Goal: Task Accomplishment & Management: Complete application form

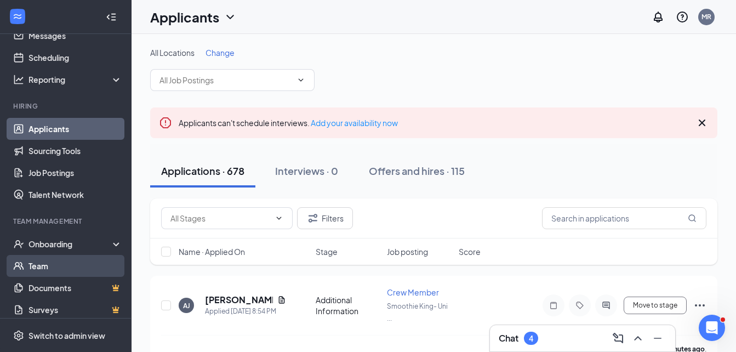
scroll to position [99, 0]
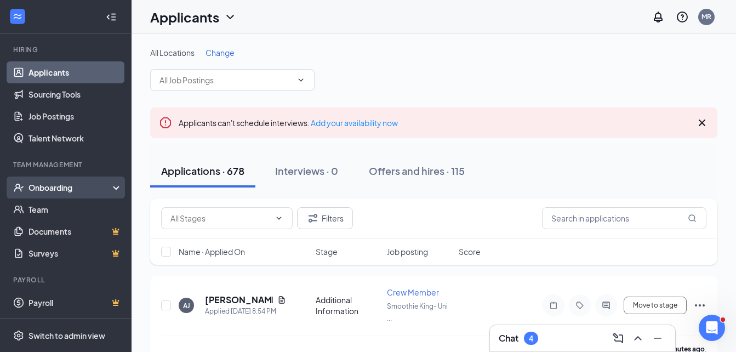
click at [53, 192] on div "Onboarding" at bounding box center [71, 187] width 84 height 11
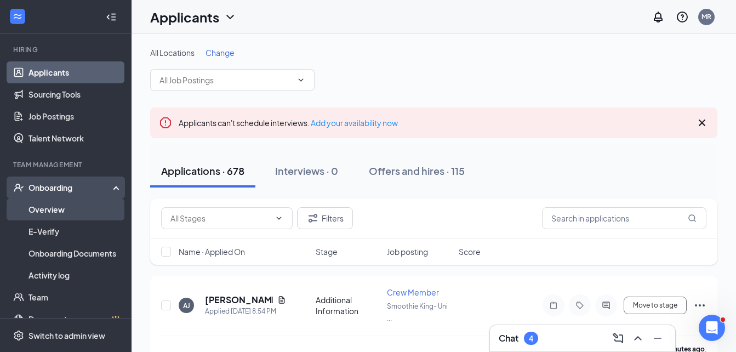
click at [56, 213] on link "Overview" at bounding box center [76, 209] width 94 height 22
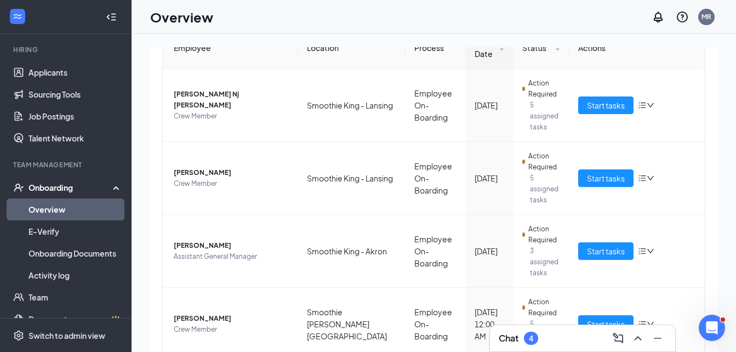
scroll to position [130, 0]
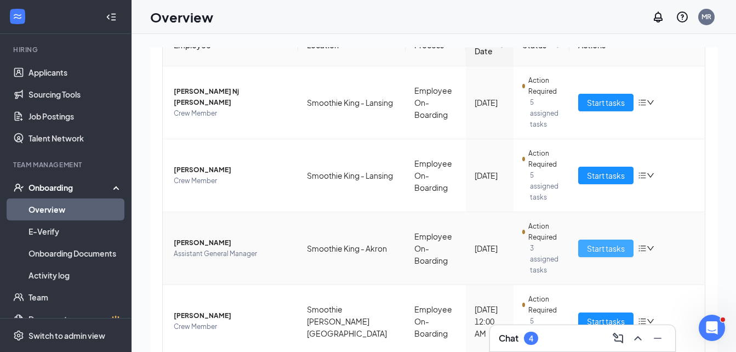
click at [597, 242] on span "Start tasks" at bounding box center [606, 248] width 38 height 12
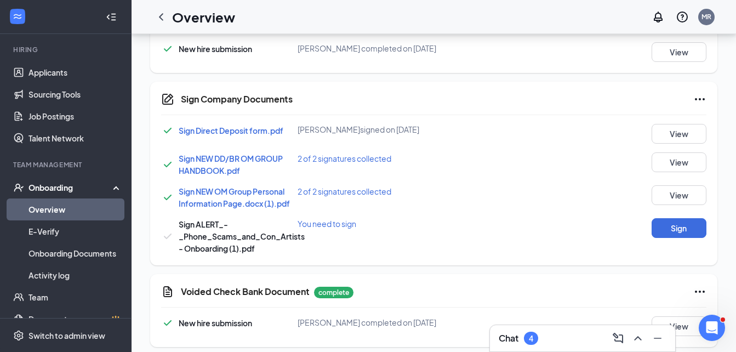
scroll to position [610, 0]
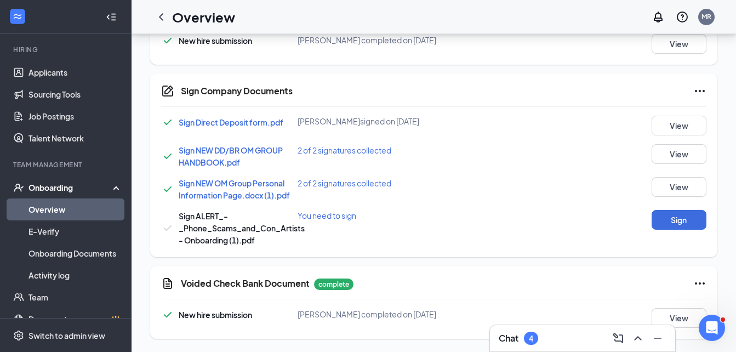
drag, startPoint x: 739, startPoint y: 116, endPoint x: 8, endPoint y: 5, distance: 739.4
click at [658, 221] on button "Sign" at bounding box center [679, 220] width 55 height 20
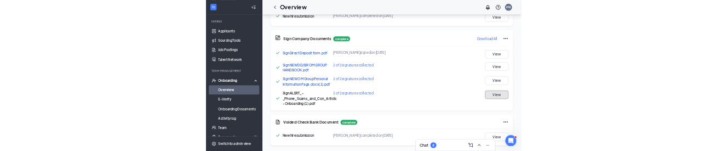
scroll to position [614, 0]
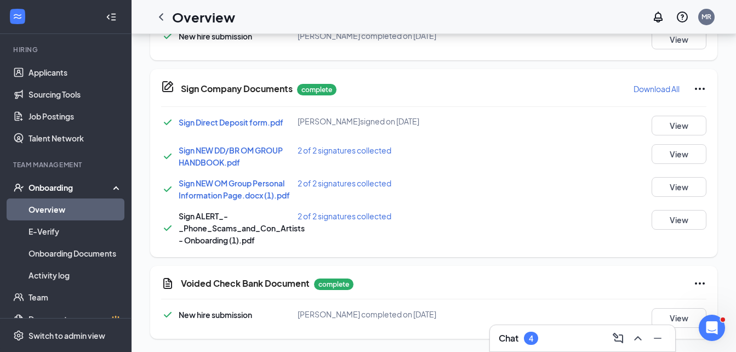
click at [682, 307] on div "Voided Check Bank Document complete New hire submission Carlos A Butt completed…" at bounding box center [433, 302] width 567 height 73
click at [683, 312] on button "View" at bounding box center [679, 318] width 55 height 20
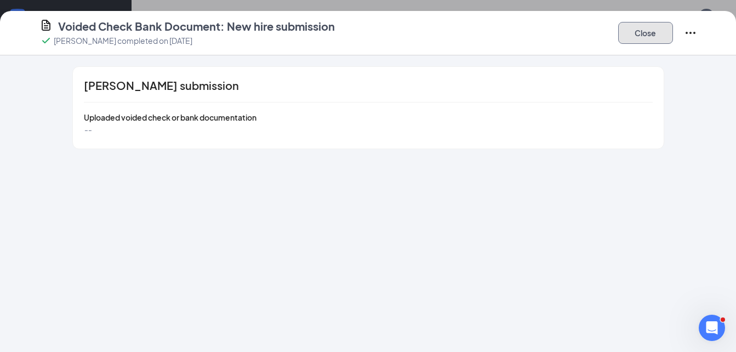
click at [641, 30] on button "Close" at bounding box center [645, 33] width 55 height 22
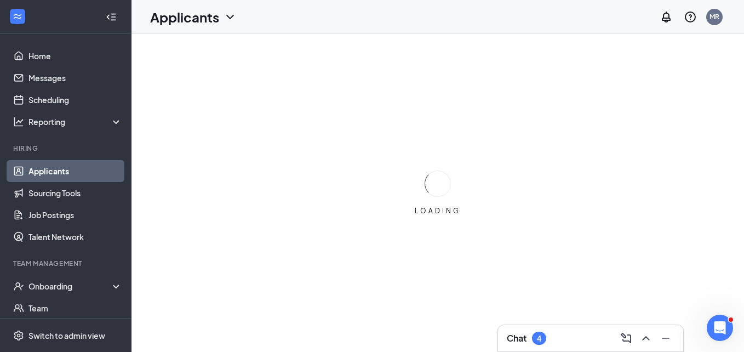
scroll to position [75, 0]
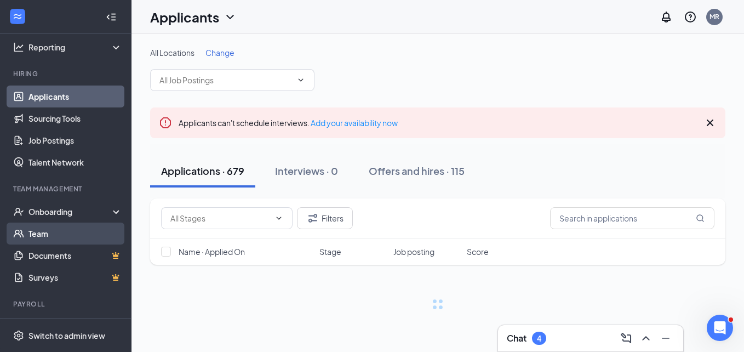
click at [54, 231] on link "Team" at bounding box center [76, 234] width 94 height 22
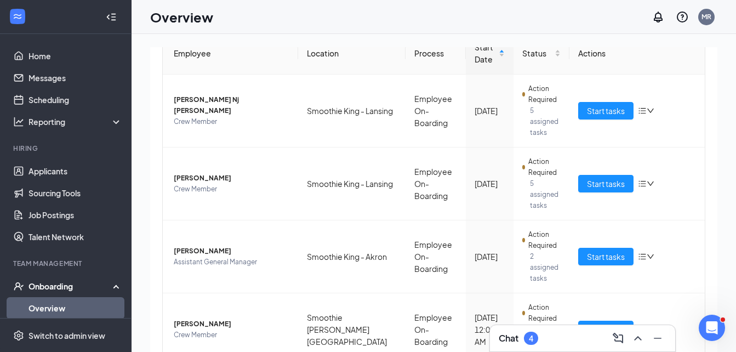
scroll to position [130, 0]
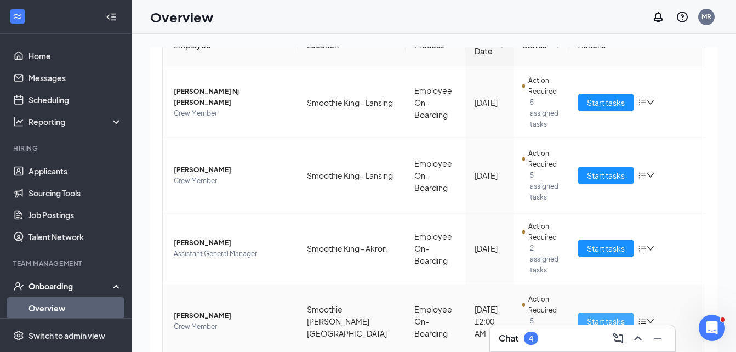
click at [597, 315] on span "Start tasks" at bounding box center [606, 321] width 38 height 12
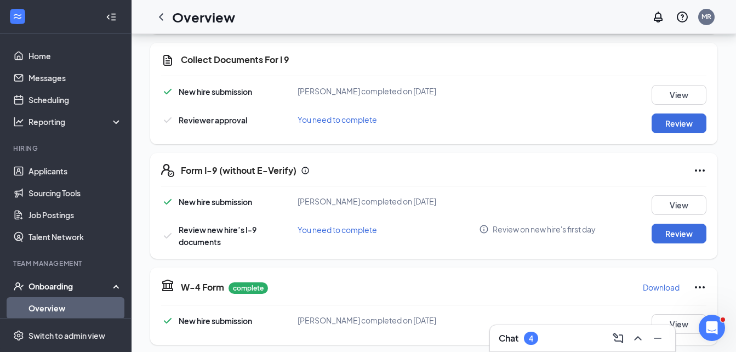
scroll to position [247, 0]
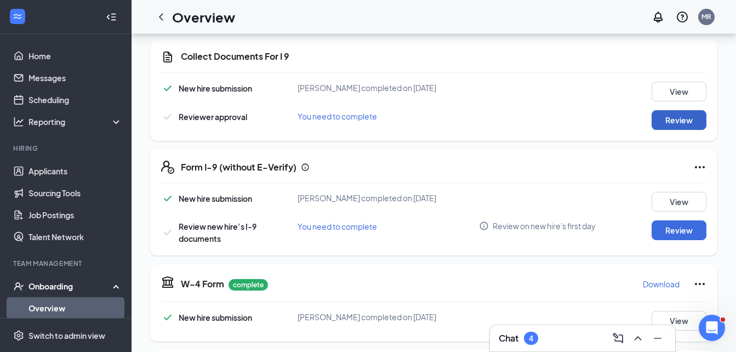
click at [683, 117] on button "Review" at bounding box center [679, 120] width 55 height 20
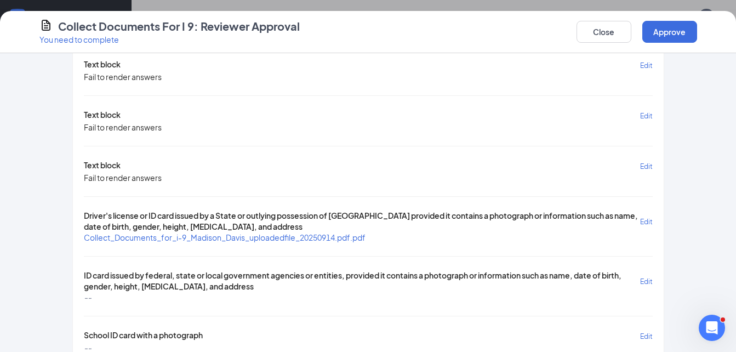
scroll to position [265, 0]
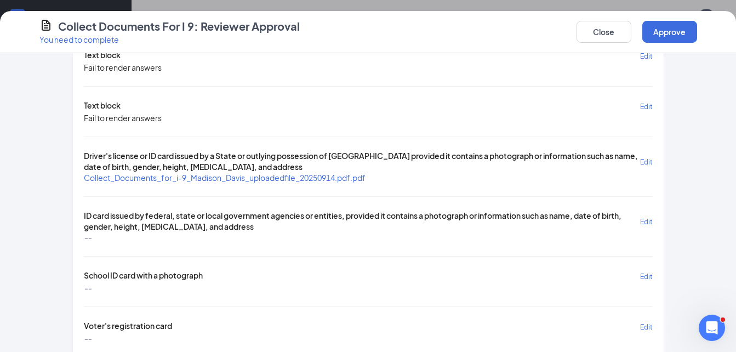
click at [366, 183] on span "Collect_Documents_for_i-9_Madison_Davis_uploadedfile_20250914.pdf.pdf" at bounding box center [225, 177] width 282 height 11
click at [360, 173] on span "Collect_Documents_for_i-9_Madison_Davis_uploadedfile_20250914.pdf.pdf" at bounding box center [225, 178] width 282 height 10
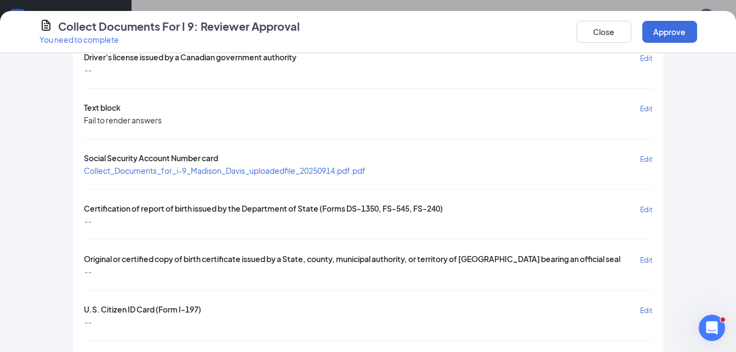
scroll to position [836, 0]
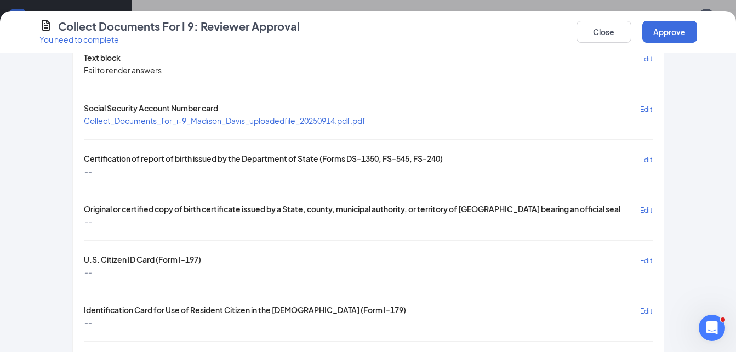
click at [361, 122] on span "Collect_Documents_for_i-9_Madison_Davis_uploadedfile_20250914.pdf.pdf" at bounding box center [225, 121] width 282 height 10
click at [677, 31] on button "Approve" at bounding box center [669, 32] width 55 height 22
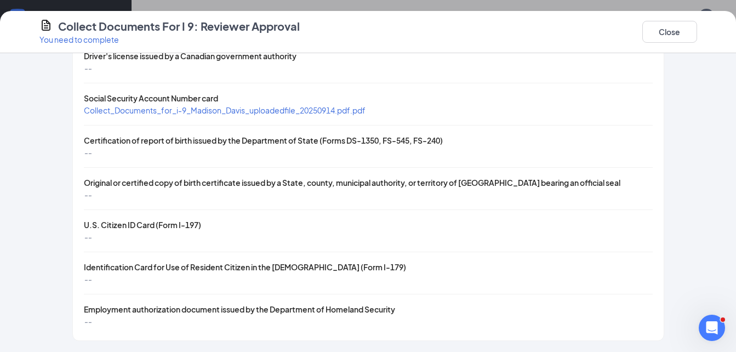
scroll to position [463, 0]
click at [677, 31] on button "Close" at bounding box center [669, 32] width 55 height 22
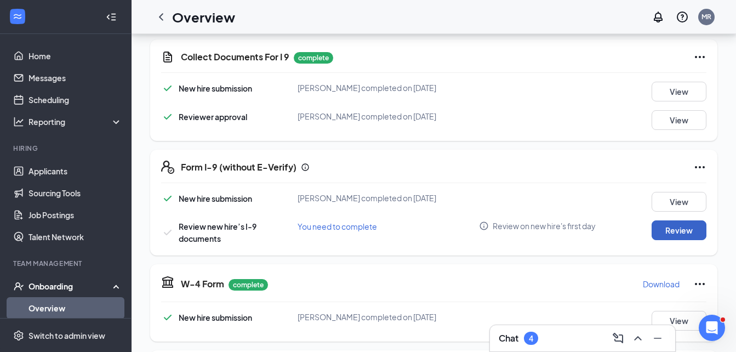
click at [695, 232] on button "Review" at bounding box center [679, 230] width 55 height 20
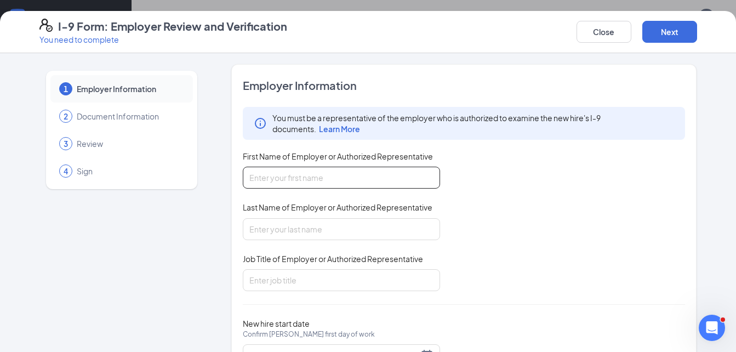
click at [413, 175] on input "First Name of Employer or Authorized Representative" at bounding box center [341, 178] width 197 height 22
type input "Marlene"
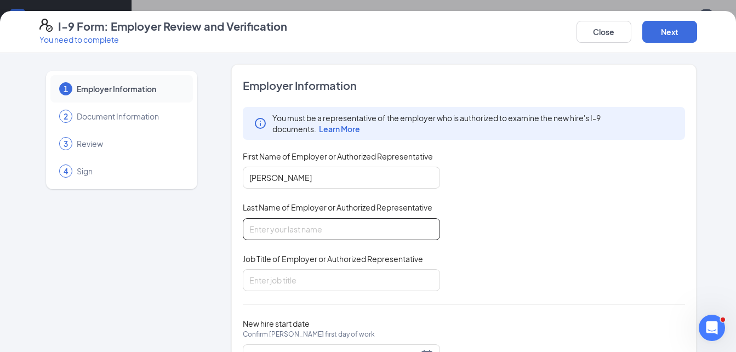
click at [395, 231] on input "Last Name of Employer or Authorized Representative" at bounding box center [341, 229] width 197 height 22
type input "Rivera"
click at [370, 277] on input "Job Title of Employer or Authorized Representative" at bounding box center [341, 280] width 197 height 22
type input "District Manager"
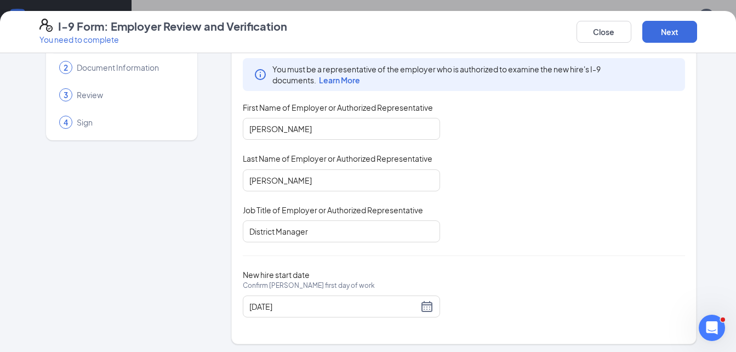
scroll to position [52, 0]
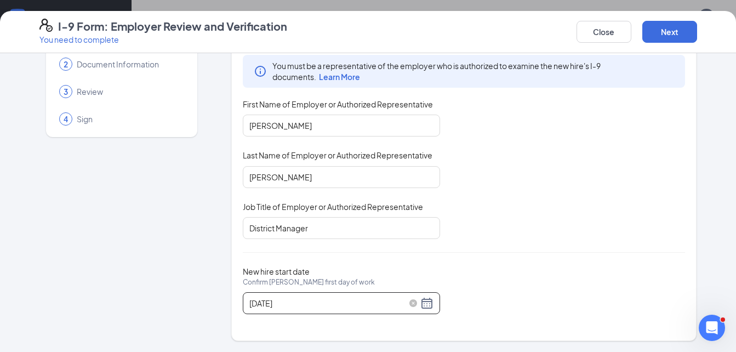
click at [418, 301] on div "09/15/2025" at bounding box center [341, 303] width 184 height 13
click at [699, 213] on div "1 Employer Information 2 Document Information 3 Review 4 Sign Employer Informat…" at bounding box center [369, 176] width 702 height 329
click at [685, 25] on button "Next" at bounding box center [669, 32] width 55 height 22
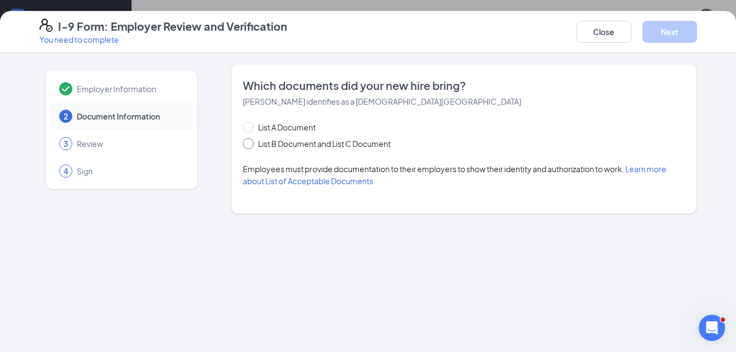
click at [248, 145] on input "List B Document and List C Document" at bounding box center [247, 142] width 8 height 8
radio input "true"
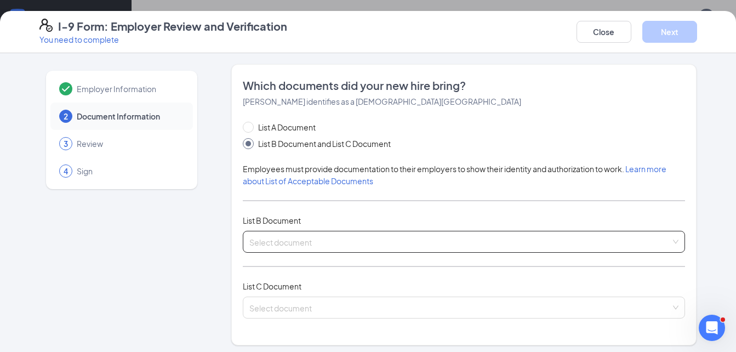
click at [267, 247] on input "search" at bounding box center [460, 239] width 422 height 16
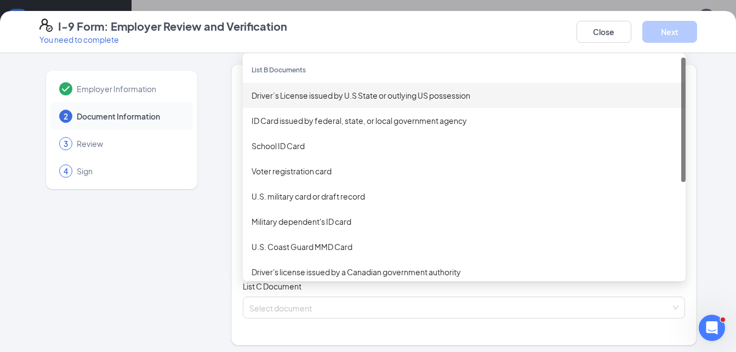
click at [315, 96] on div "Driver’s License issued by U.S State or outlying US possession" at bounding box center [464, 95] width 425 height 12
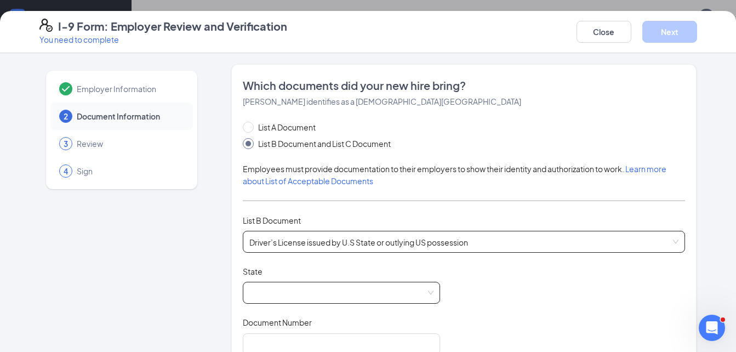
click at [277, 291] on span at bounding box center [341, 292] width 184 height 21
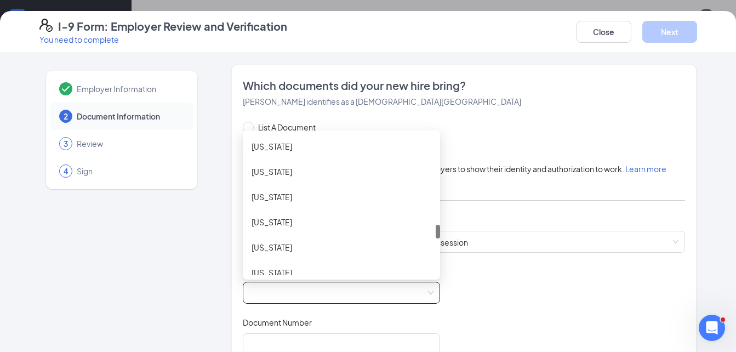
scroll to position [898, 0]
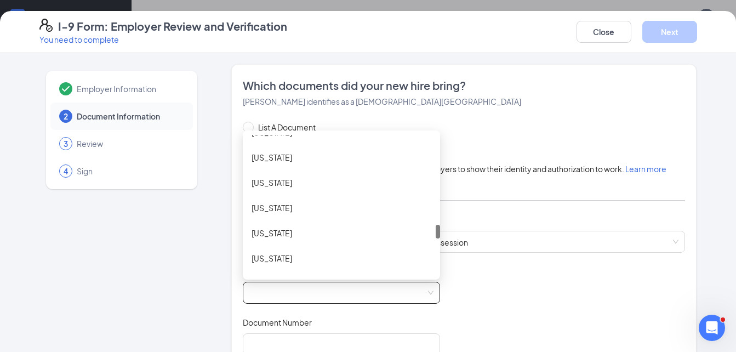
drag, startPoint x: 435, startPoint y: 142, endPoint x: 430, endPoint y: 231, distance: 89.5
click at [430, 231] on div "North Carolina North Dakota Northern Mariana Islands Ohio Oklahoma Oregon Penns…" at bounding box center [341, 205] width 197 height 140
click at [380, 217] on div "Ohio" at bounding box center [341, 207] width 197 height 25
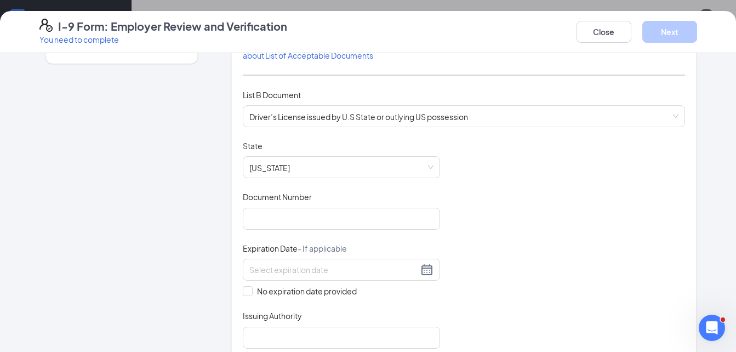
scroll to position [143, 0]
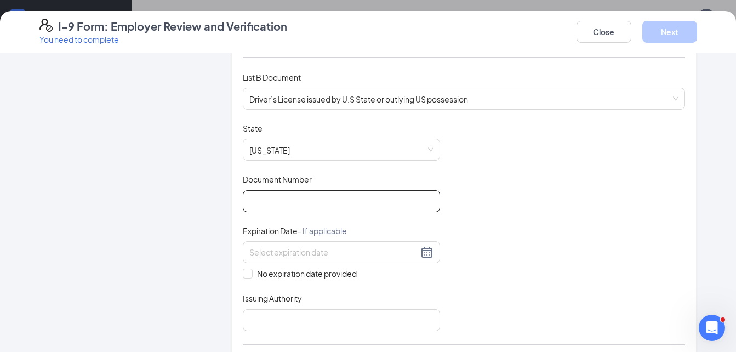
click at [419, 201] on input "Document Number" at bounding box center [341, 201] width 197 height 22
type input "VR953129"
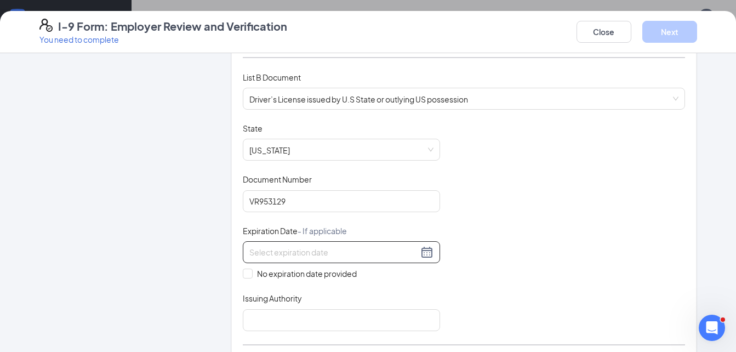
click at [378, 255] on input at bounding box center [333, 252] width 169 height 12
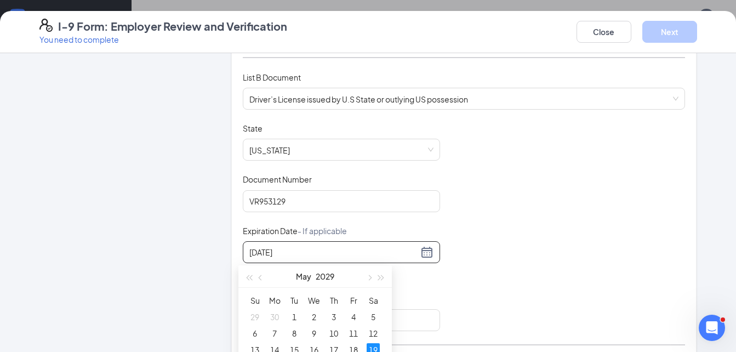
type input "05/19/2029"
click at [66, 155] on div "Employer Information 2 Document Information 3 Review 4 Sign" at bounding box center [121, 315] width 164 height 789
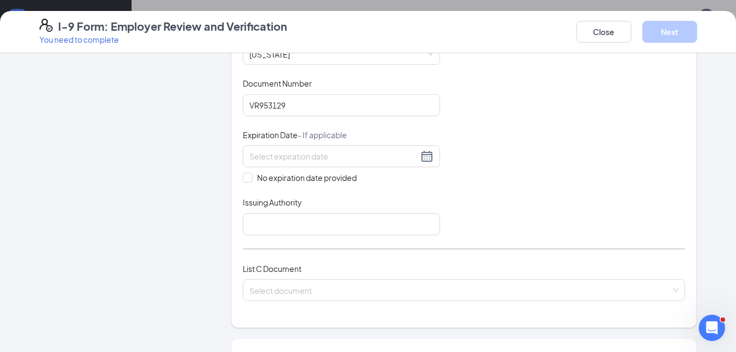
scroll to position [240, 0]
click at [310, 151] on input at bounding box center [333, 155] width 169 height 12
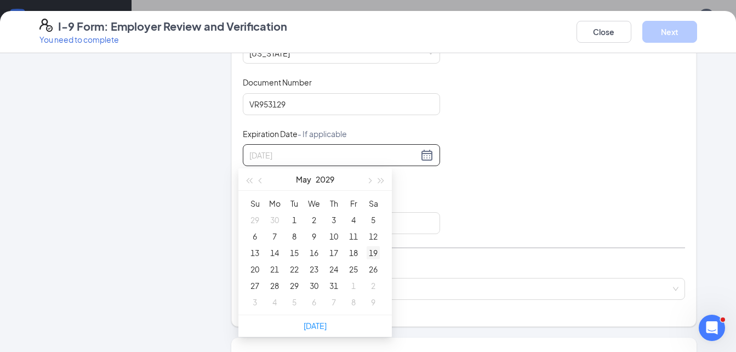
type input "05/19/2029"
click at [373, 250] on div "19" at bounding box center [373, 252] width 13 height 13
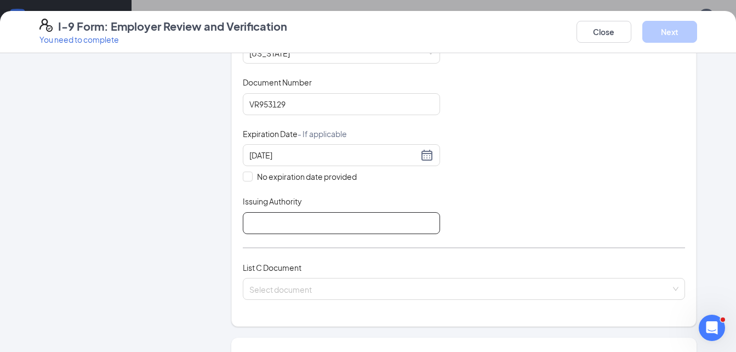
click at [262, 227] on input "Issuing Authority" at bounding box center [341, 223] width 197 height 22
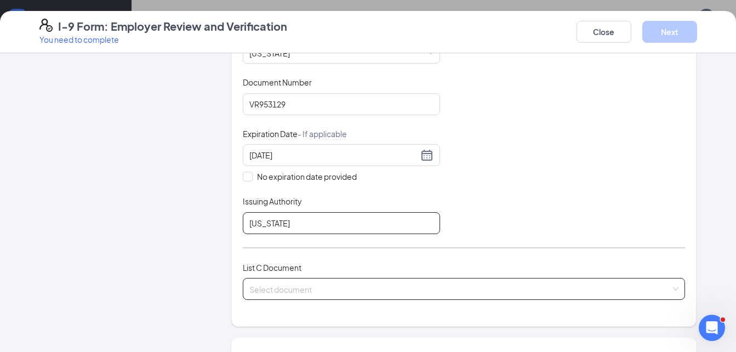
type input "Michigan"
click at [291, 296] on span at bounding box center [460, 288] width 422 height 21
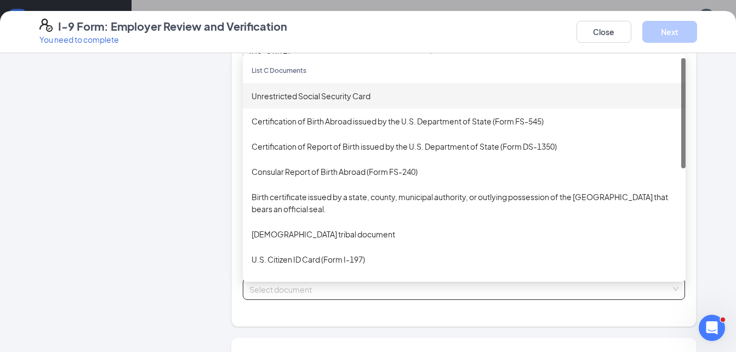
click at [300, 103] on div "Unrestricted Social Security Card" at bounding box center [464, 95] width 443 height 25
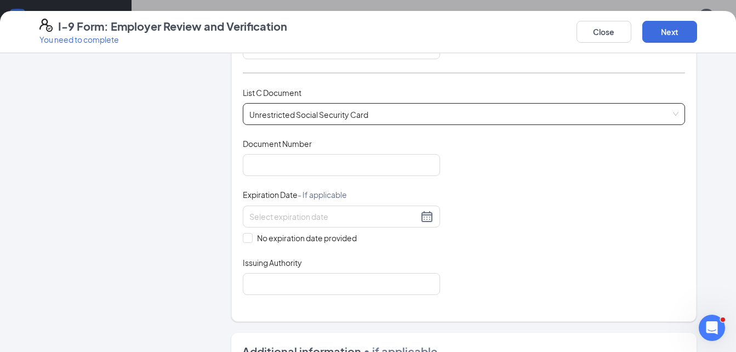
scroll to position [417, 0]
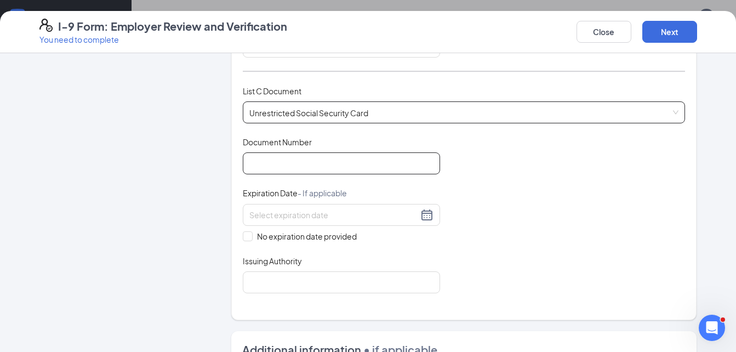
click at [404, 165] on input "Document Number" at bounding box center [341, 163] width 197 height 22
type input "298133465"
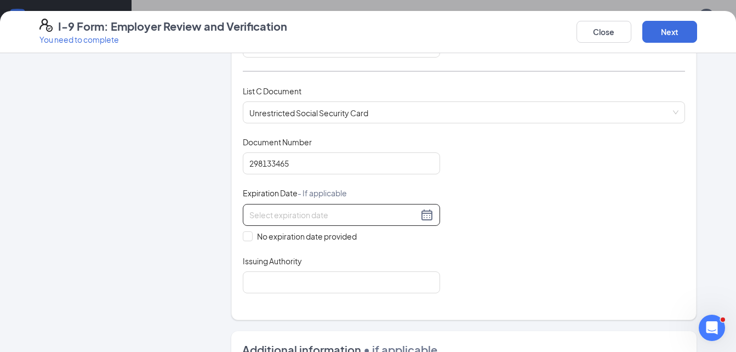
click at [333, 213] on input at bounding box center [333, 215] width 169 height 12
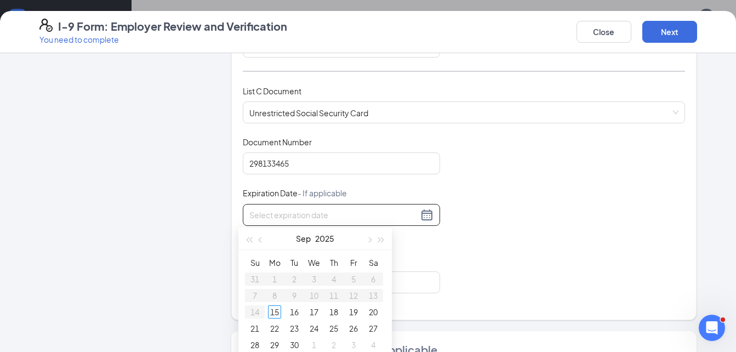
click at [190, 235] on div "Employer Information 2 Document Information 3 Review 4 Sign" at bounding box center [121, 127] width 164 height 959
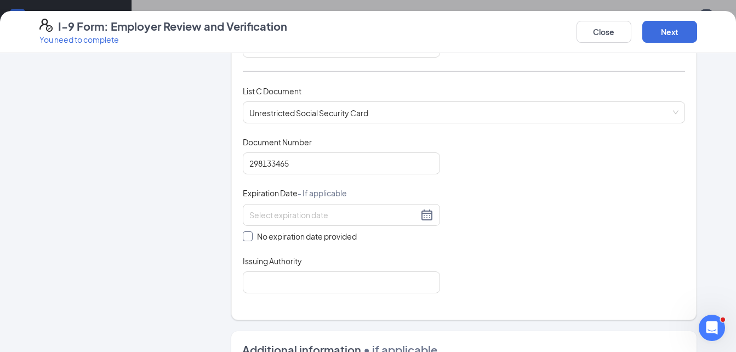
click at [243, 239] on span at bounding box center [248, 236] width 10 height 10
click at [243, 239] on input "No expiration date provided" at bounding box center [247, 235] width 8 height 8
checkbox input "true"
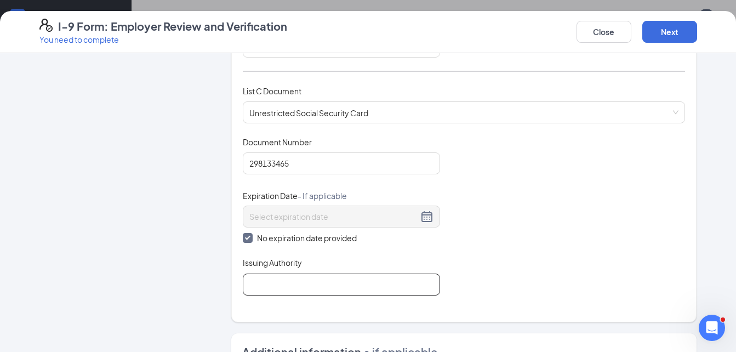
click at [264, 287] on input "Issuing Authority" at bounding box center [341, 285] width 197 height 22
type input "Social Security Administration"
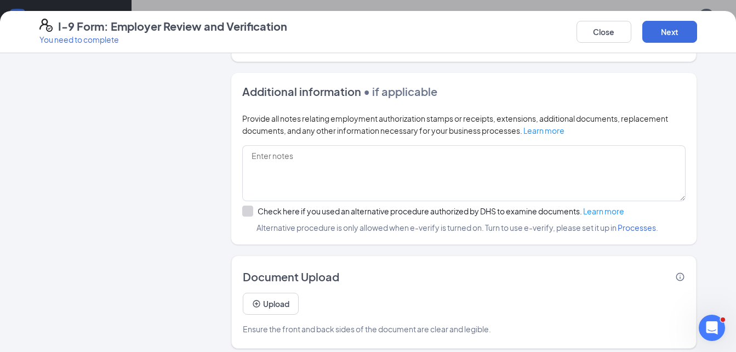
scroll to position [685, 0]
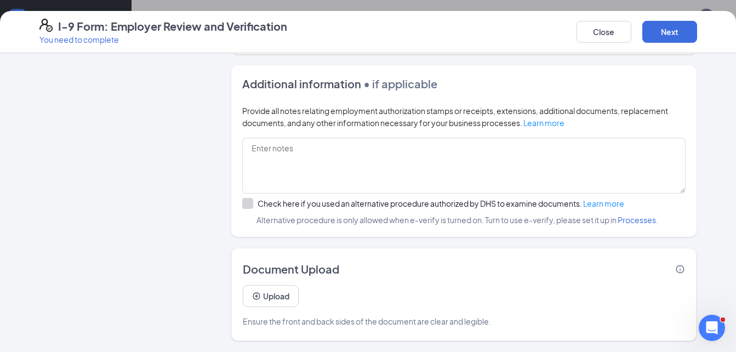
click at [676, 32] on button "Next" at bounding box center [669, 32] width 55 height 22
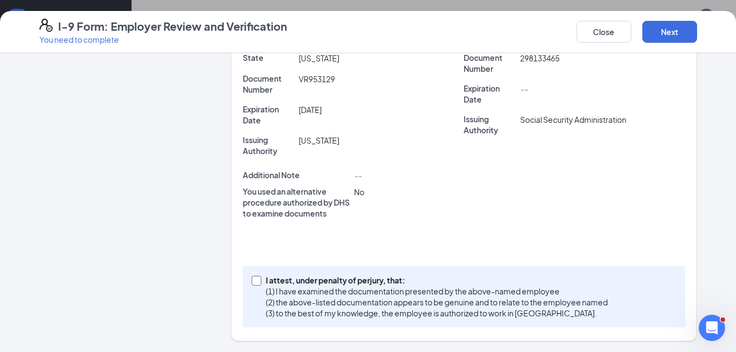
click at [255, 278] on span at bounding box center [257, 281] width 10 height 10
click at [255, 278] on input "I attest, under penalty of perjury, that: (1) I have examined the documentation…" at bounding box center [256, 280] width 8 height 8
checkbox input "true"
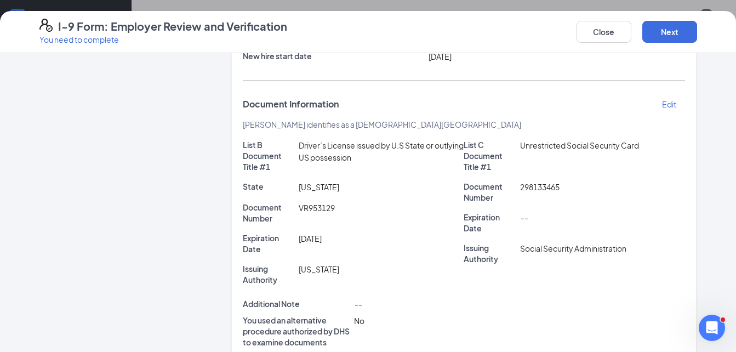
scroll to position [158, 0]
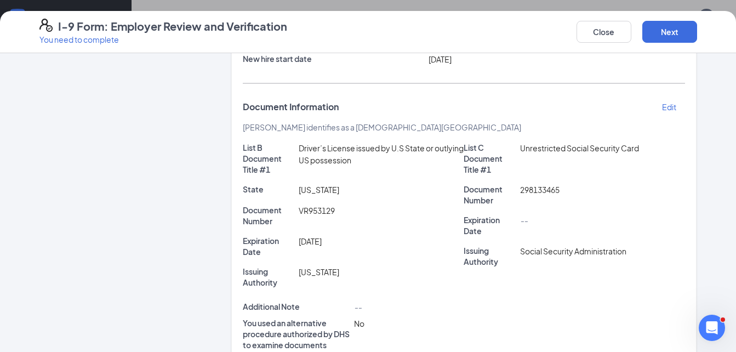
click at [666, 104] on p "Edit" at bounding box center [669, 106] width 14 height 11
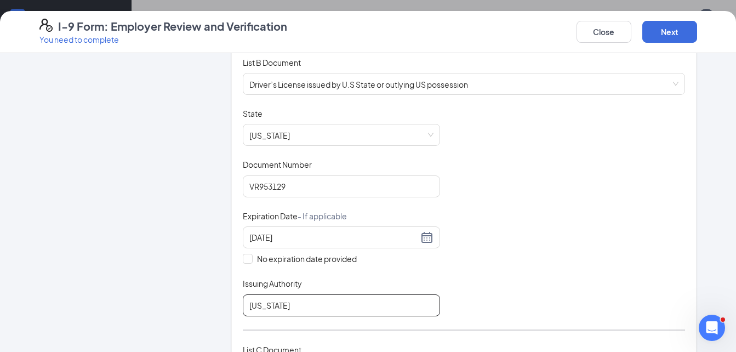
click at [301, 303] on input "Michigan" at bounding box center [341, 305] width 197 height 22
drag, startPoint x: 248, startPoint y: 304, endPoint x: 178, endPoint y: 299, distance: 69.8
type input "Ohio"
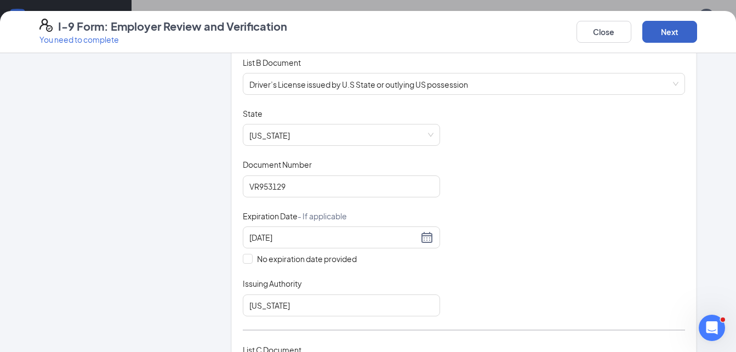
click at [687, 39] on button "Next" at bounding box center [669, 32] width 55 height 22
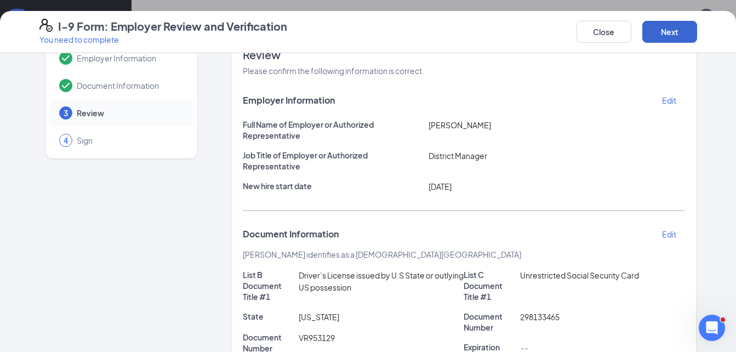
scroll to position [0, 0]
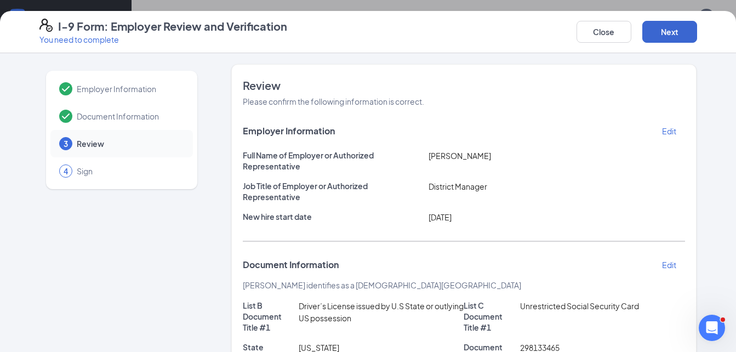
drag, startPoint x: 727, startPoint y: 184, endPoint x: 683, endPoint y: 32, distance: 158.2
click at [683, 32] on div "I-9 Form: Employer Review and Verification You need to complete Close Next Empl…" at bounding box center [368, 181] width 736 height 341
drag, startPoint x: 683, startPoint y: 32, endPoint x: 658, endPoint y: 33, distance: 24.7
click at [658, 33] on button "Next" at bounding box center [669, 32] width 55 height 22
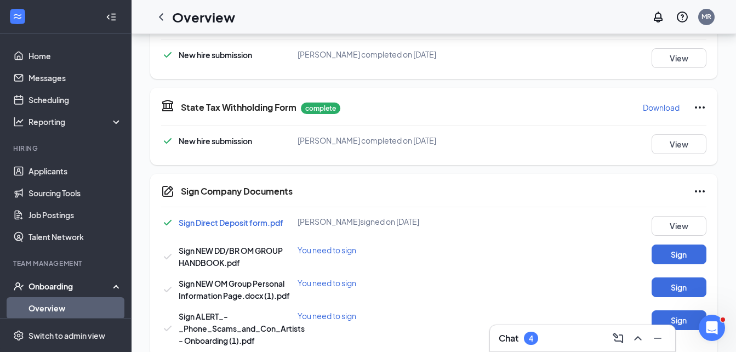
scroll to position [610, 0]
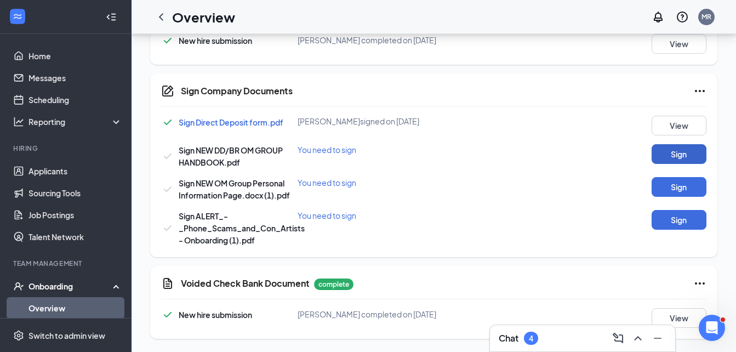
click at [667, 157] on button "Sign" at bounding box center [679, 154] width 55 height 20
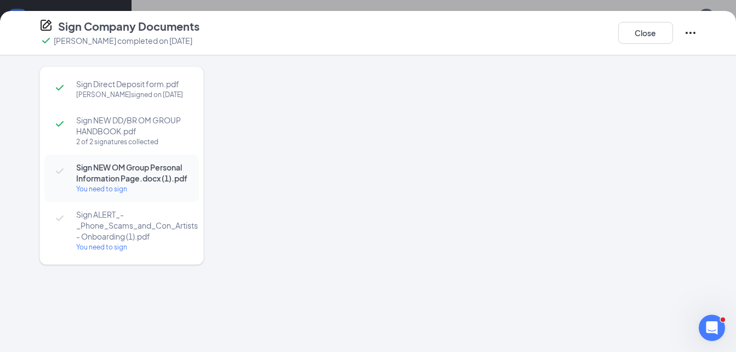
scroll to position [614, 0]
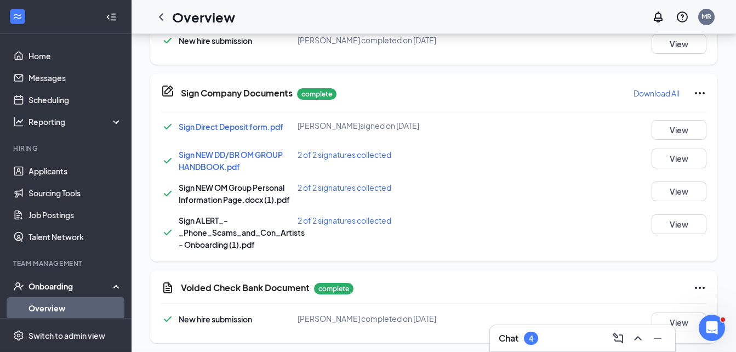
click at [472, 184] on div "Sign Company Documents Madison Davis completed on Sep 15, 2025 Close Sign Direc…" at bounding box center [368, 176] width 736 height 352
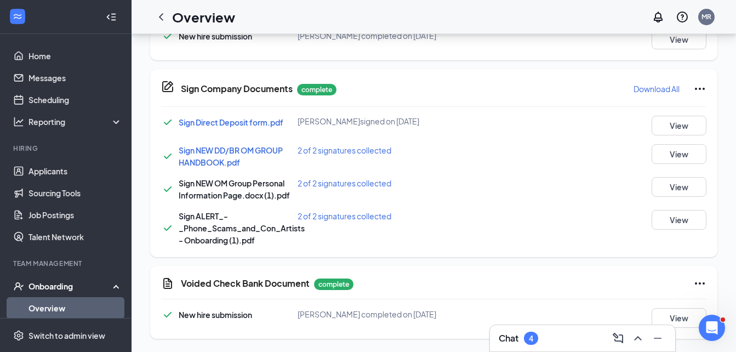
click at [13, 24] on div at bounding box center [65, 17] width 131 height 34
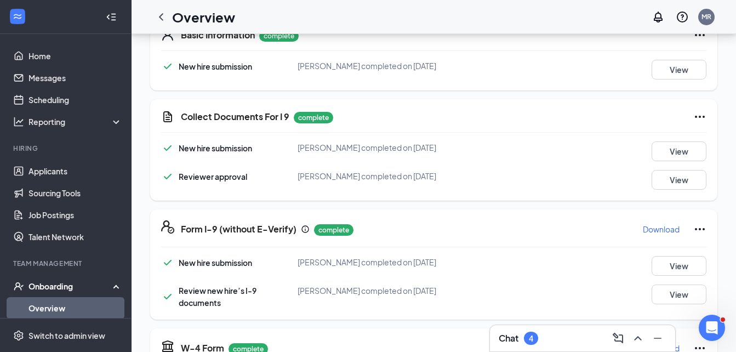
scroll to position [195, 0]
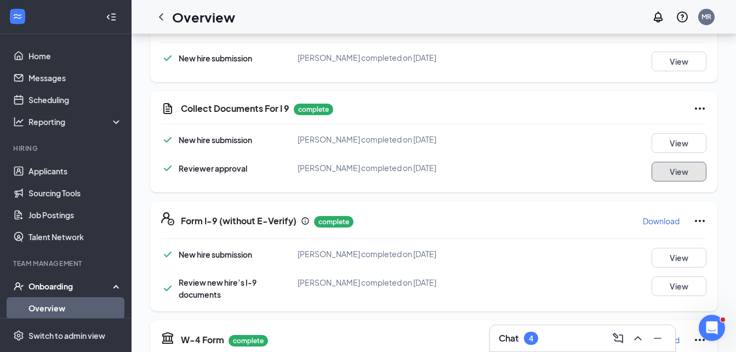
click at [681, 169] on button "View" at bounding box center [679, 172] width 55 height 20
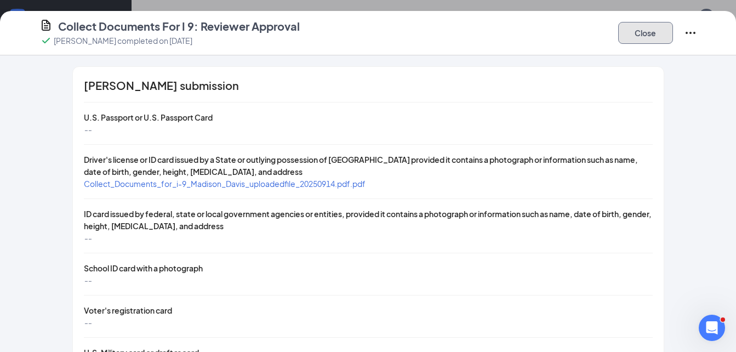
drag, startPoint x: 648, startPoint y: 36, endPoint x: 645, endPoint y: 45, distance: 9.4
click at [648, 36] on button "Close" at bounding box center [645, 33] width 55 height 22
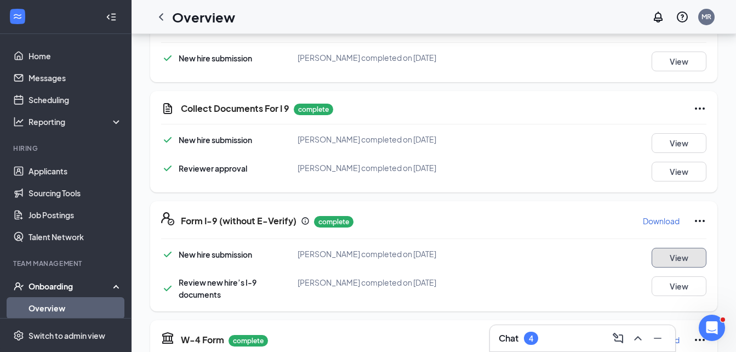
click at [674, 258] on button "View" at bounding box center [679, 258] width 55 height 20
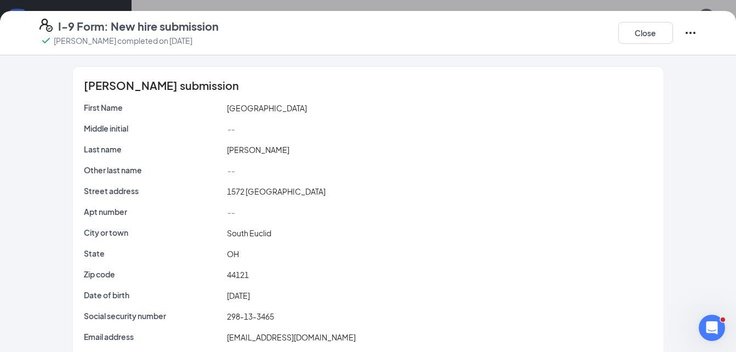
click at [684, 33] on div "Close" at bounding box center [657, 33] width 79 height 29
click at [696, 33] on icon "Ellipses" at bounding box center [690, 32] width 13 height 13
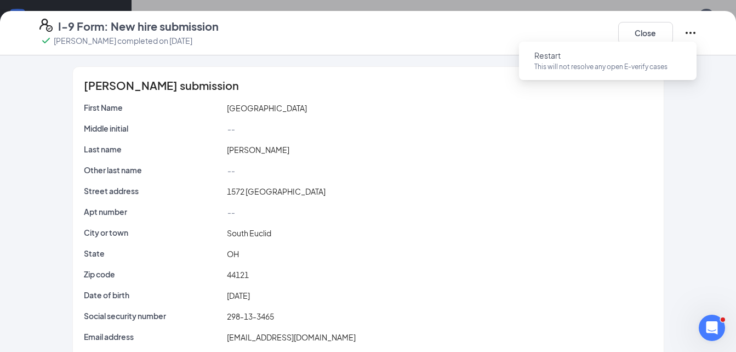
click at [688, 33] on icon "Ellipses" at bounding box center [690, 32] width 13 height 13
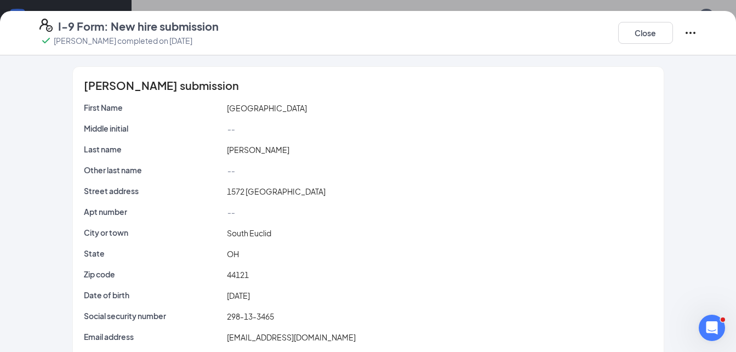
click at [688, 30] on icon "Ellipses" at bounding box center [690, 32] width 13 height 13
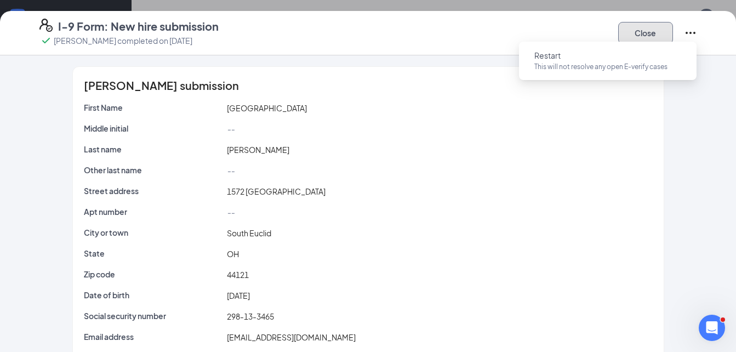
click at [656, 33] on button "Close" at bounding box center [645, 33] width 55 height 22
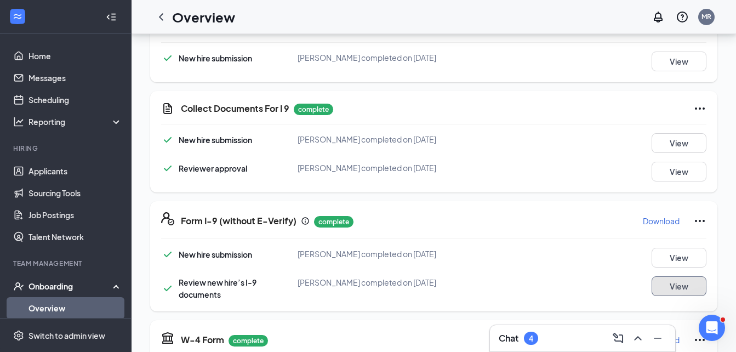
click at [668, 287] on button "View" at bounding box center [679, 286] width 55 height 20
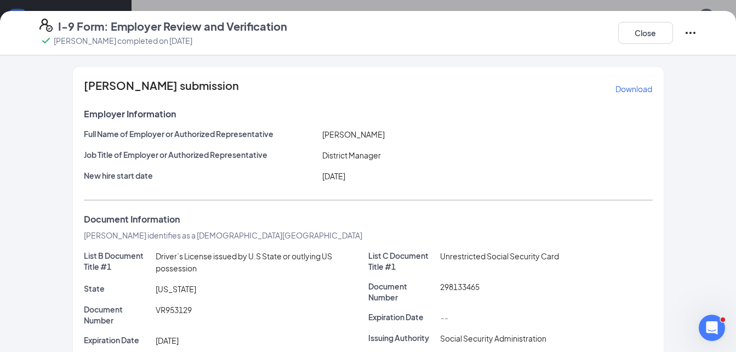
click at [606, 89] on div "Marlene Rivera's submission Download" at bounding box center [368, 89] width 569 height 18
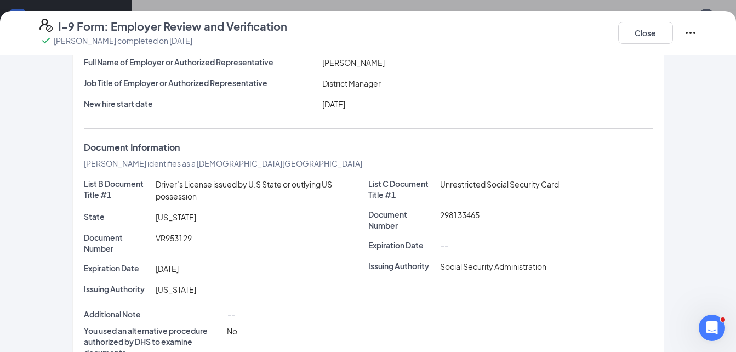
scroll to position [0, 0]
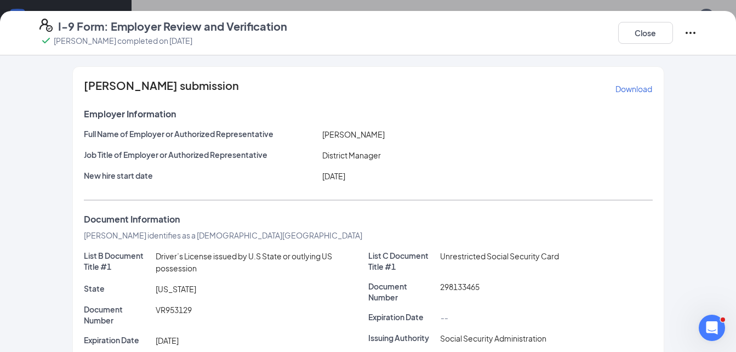
click at [617, 89] on p "Download" at bounding box center [634, 88] width 37 height 11
click at [651, 33] on button "Close" at bounding box center [645, 33] width 55 height 22
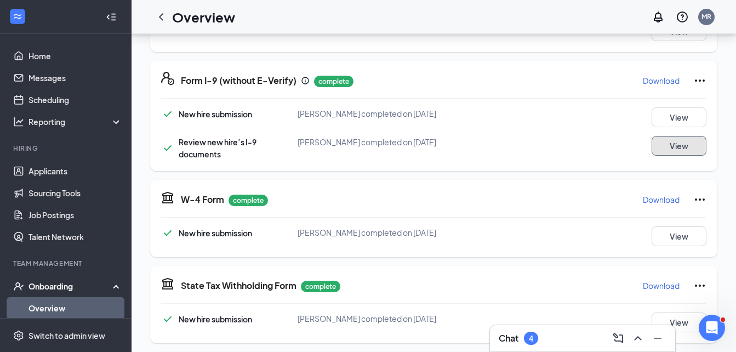
scroll to position [360, 0]
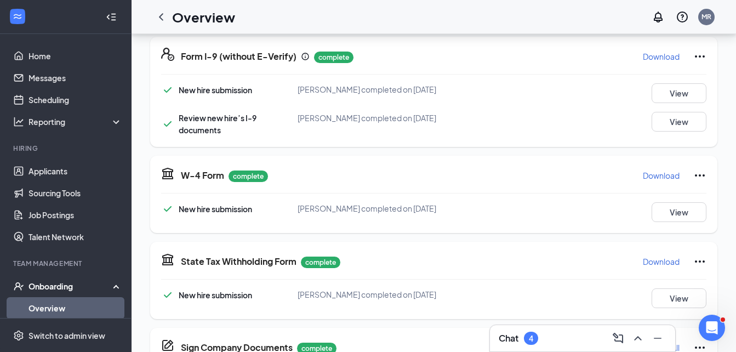
click at [656, 178] on p "Download" at bounding box center [661, 175] width 37 height 11
click at [657, 261] on p "Download" at bounding box center [661, 261] width 37 height 11
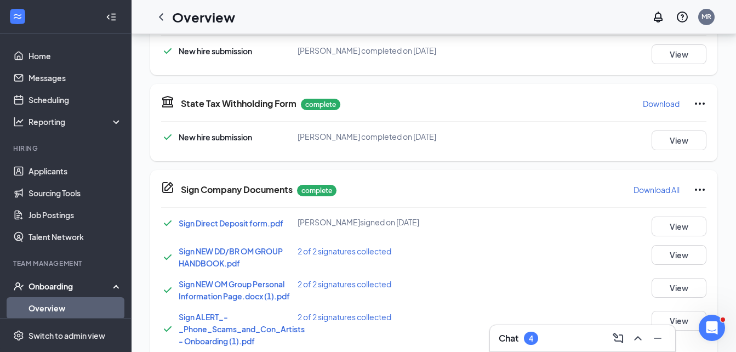
scroll to position [524, 0]
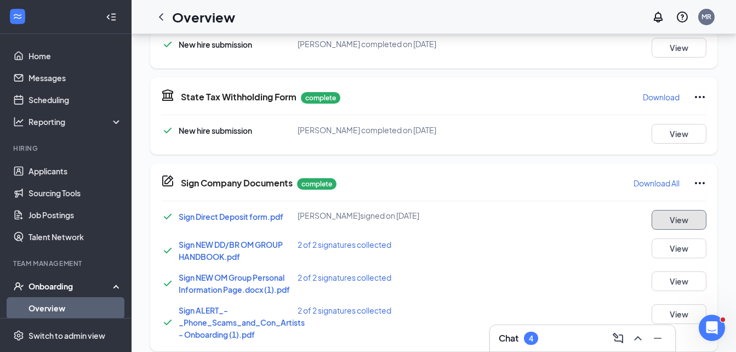
click at [659, 218] on button "View" at bounding box center [679, 220] width 55 height 20
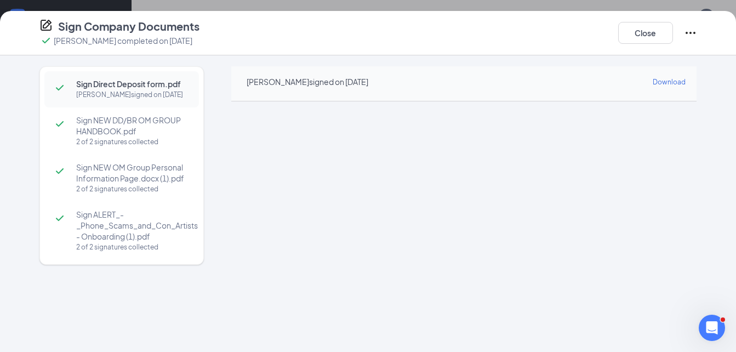
click at [434, 46] on div "Sign Company Documents Madison Davis completed on Sep 15, 2025 Close" at bounding box center [369, 33] width 702 height 29
click at [635, 34] on button "Close" at bounding box center [645, 33] width 55 height 22
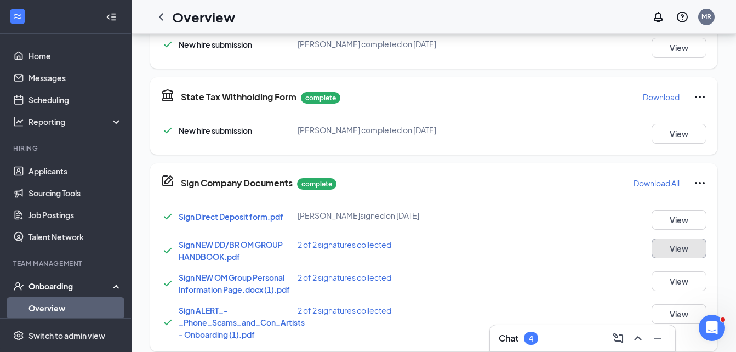
click at [668, 245] on button "View" at bounding box center [679, 248] width 55 height 20
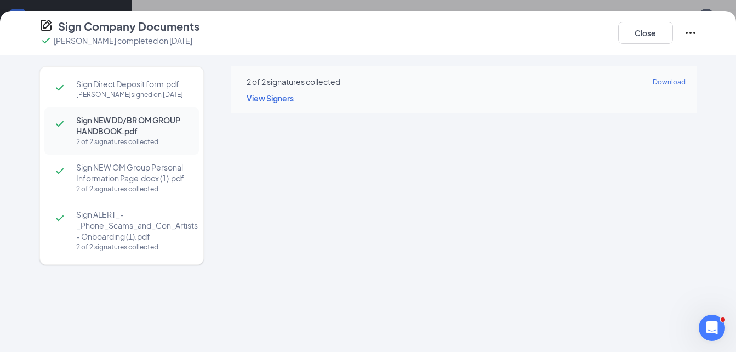
click at [713, 62] on div "Sign Direct Deposit form.pdf Madison Davis signed on Sep 15 Sign NEW DD/BR OM G…" at bounding box center [368, 203] width 736 height 297
drag, startPoint x: 633, startPoint y: 34, endPoint x: 629, endPoint y: 38, distance: 5.8
click at [633, 34] on button "Close" at bounding box center [645, 33] width 55 height 22
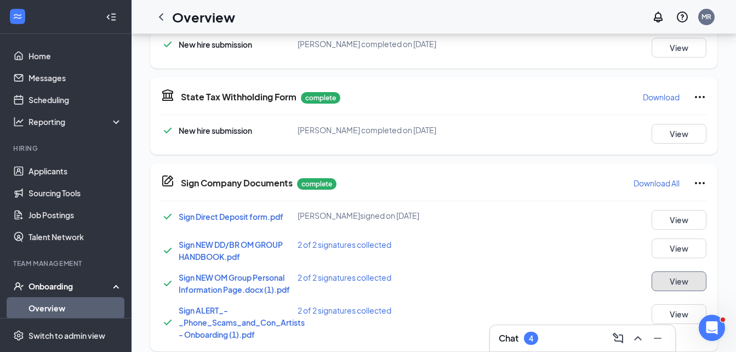
click at [678, 275] on button "View" at bounding box center [679, 281] width 55 height 20
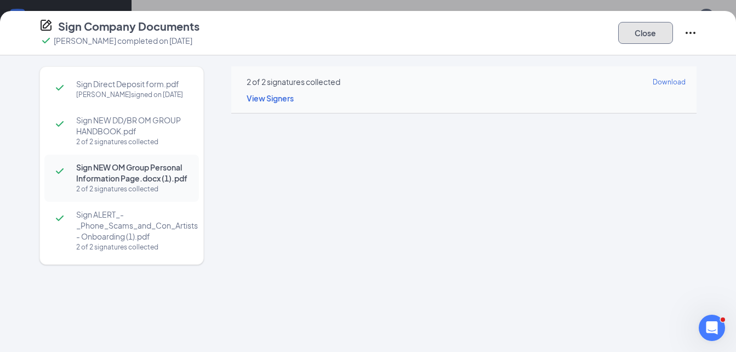
click at [662, 39] on button "Close" at bounding box center [645, 33] width 55 height 22
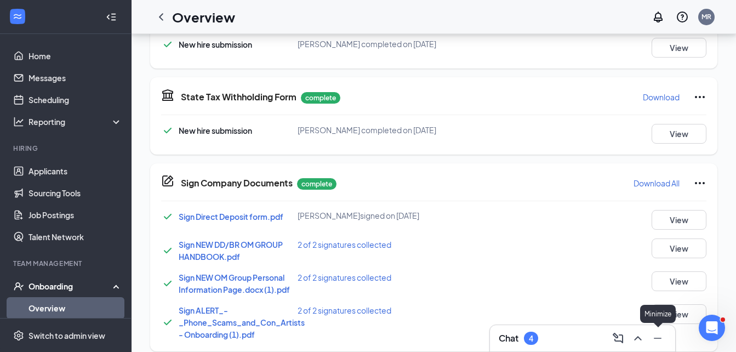
click at [675, 316] on div "Minimize" at bounding box center [658, 314] width 36 height 18
click at [687, 315] on button "View" at bounding box center [679, 314] width 55 height 20
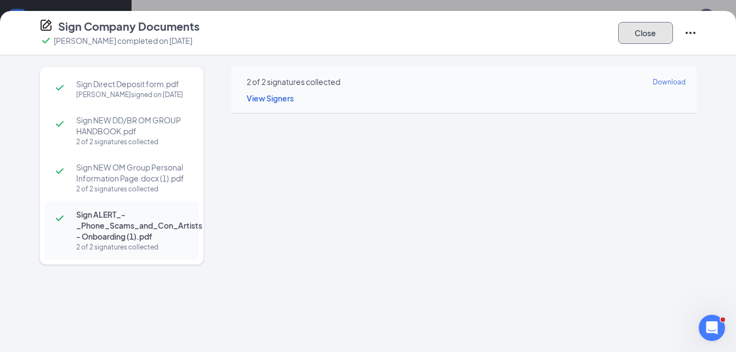
click at [667, 37] on button "Close" at bounding box center [645, 33] width 55 height 22
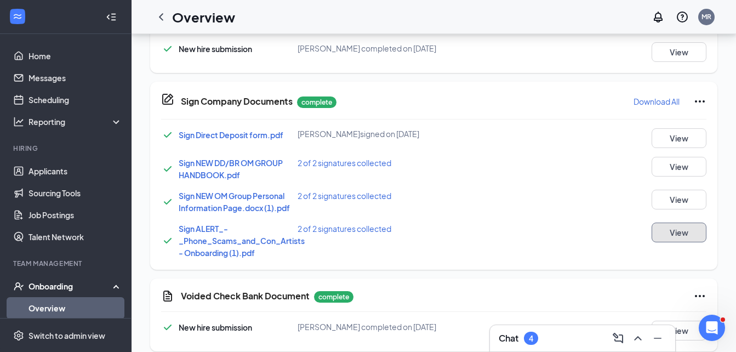
scroll to position [618, 0]
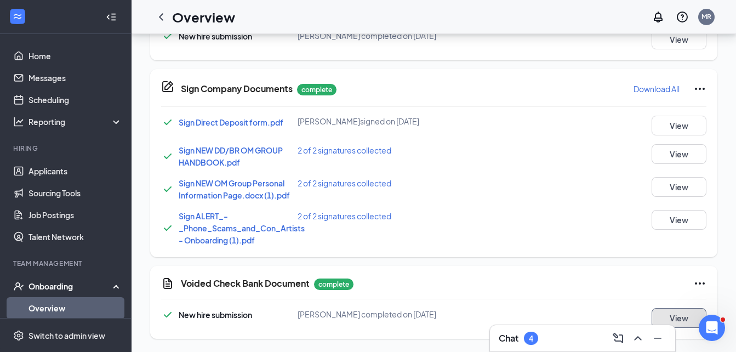
click at [683, 316] on button "View" at bounding box center [679, 318] width 55 height 20
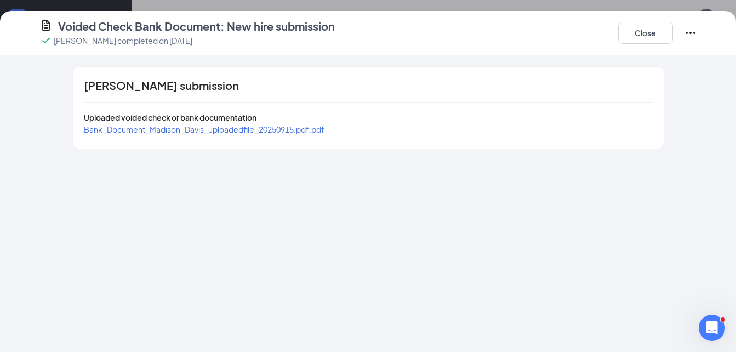
click at [314, 137] on div "Madison Davis's submission Uploaded voided check or bank documentation Bank_Doc…" at bounding box center [368, 108] width 591 height 82
click at [307, 131] on span "Bank_Document_Madison_Davis_uploadedfile_20250915.pdf.pdf" at bounding box center [204, 129] width 241 height 10
drag, startPoint x: 633, startPoint y: 36, endPoint x: 565, endPoint y: 48, distance: 68.6
click at [631, 37] on button "Close" at bounding box center [645, 33] width 55 height 22
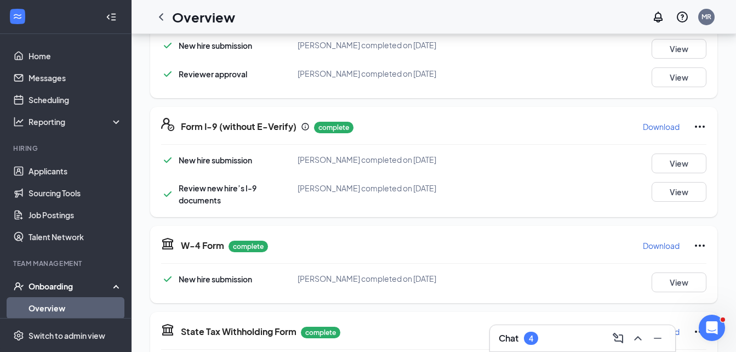
scroll to position [0, 0]
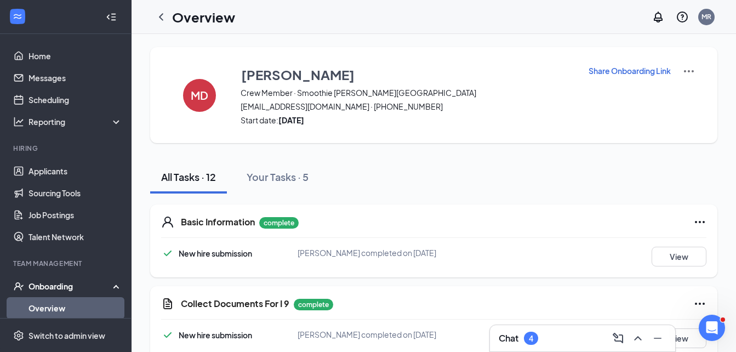
click at [79, 305] on link "Overview" at bounding box center [76, 308] width 94 height 22
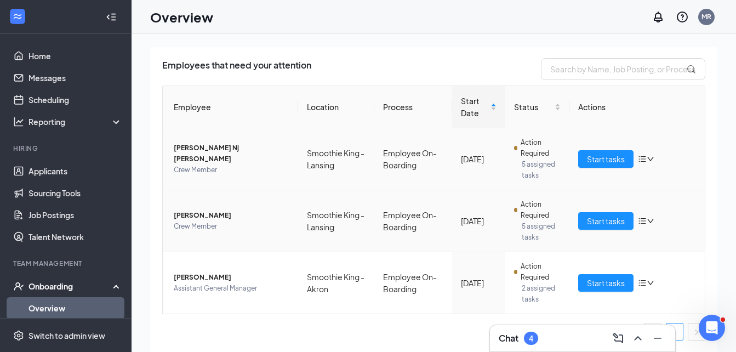
scroll to position [49, 0]
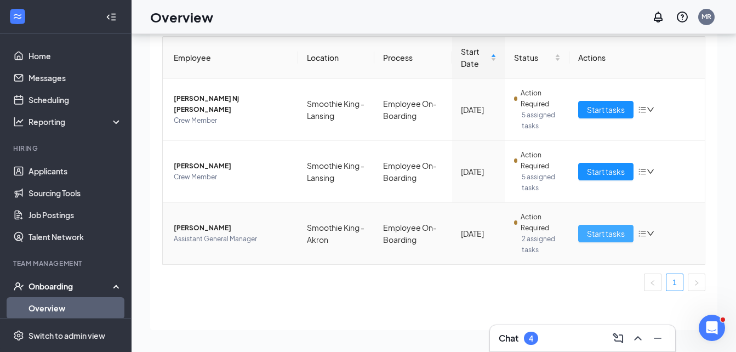
click at [599, 229] on span "Start tasks" at bounding box center [606, 233] width 38 height 12
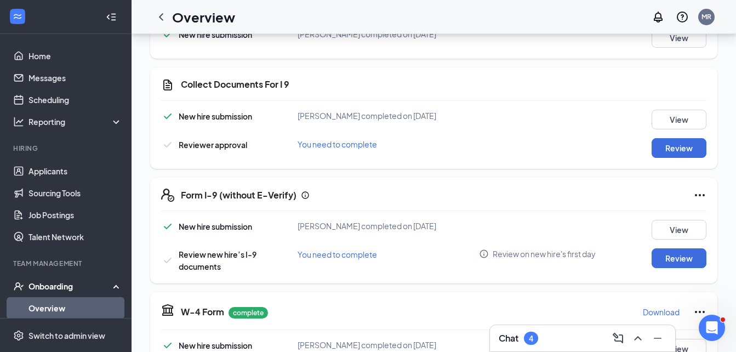
scroll to position [219, 0]
click at [660, 143] on button "Review" at bounding box center [679, 148] width 55 height 20
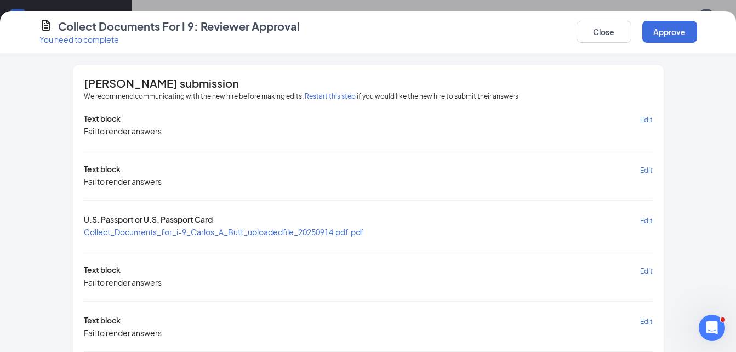
click at [341, 232] on span "Collect_Documents_for_i-9_Carlos_A_Butt_uploadedfile_20250914.pdf.pdf" at bounding box center [224, 232] width 280 height 10
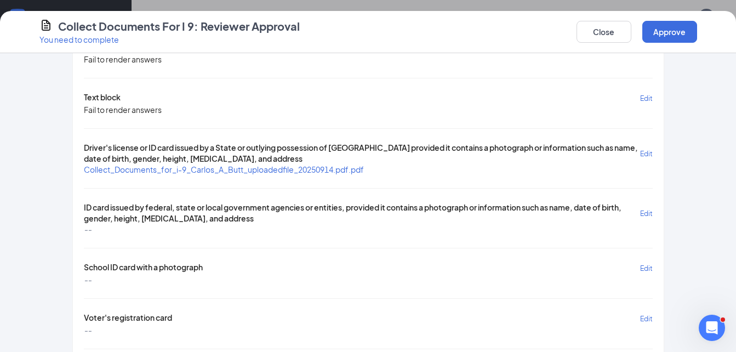
scroll to position [274, 0]
click at [312, 167] on span "Collect_Documents_for_i-9_Carlos_A_Butt_uploadedfile_20250914.pdf.pdf" at bounding box center [224, 169] width 280 height 10
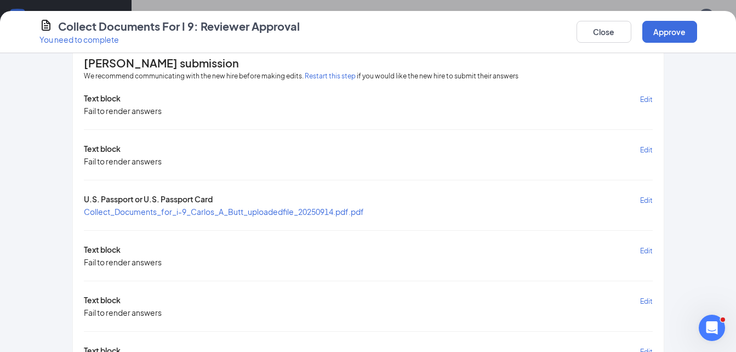
scroll to position [5, 0]
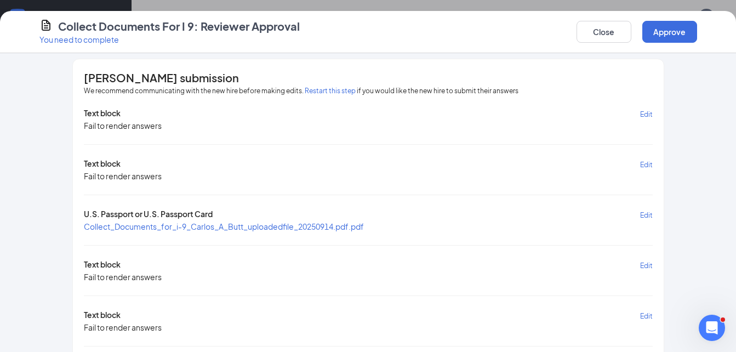
click at [203, 230] on span "Collect_Documents_for_i-9_Carlos_A_Butt_uploadedfile_20250914.pdf.pdf" at bounding box center [224, 226] width 280 height 10
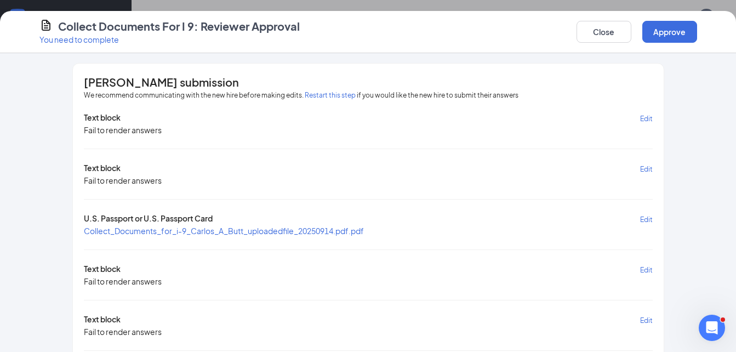
scroll to position [0, 0]
click at [169, 227] on span "Collect_Documents_for_i-9_Carlos_A_Butt_uploadedfile_20250914.pdf.pdf" at bounding box center [224, 232] width 280 height 10
click at [607, 32] on button "Close" at bounding box center [604, 32] width 55 height 22
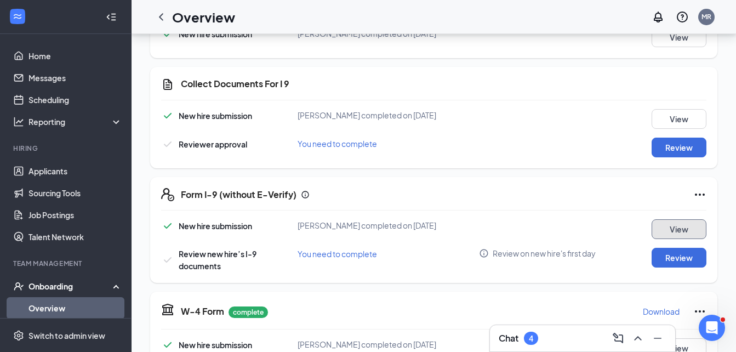
click at [675, 226] on button "View" at bounding box center [679, 229] width 55 height 20
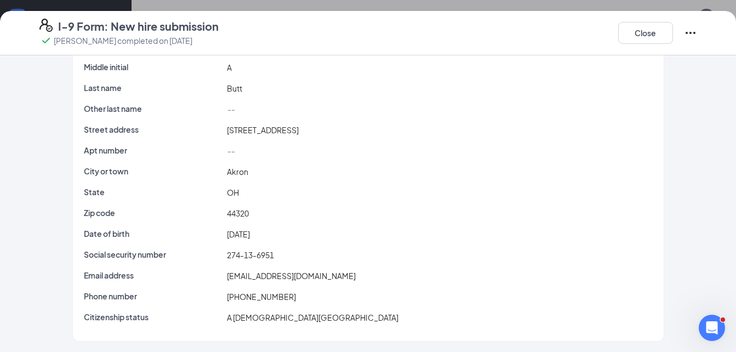
scroll to position [62, 0]
click at [662, 29] on button "Close" at bounding box center [645, 33] width 55 height 22
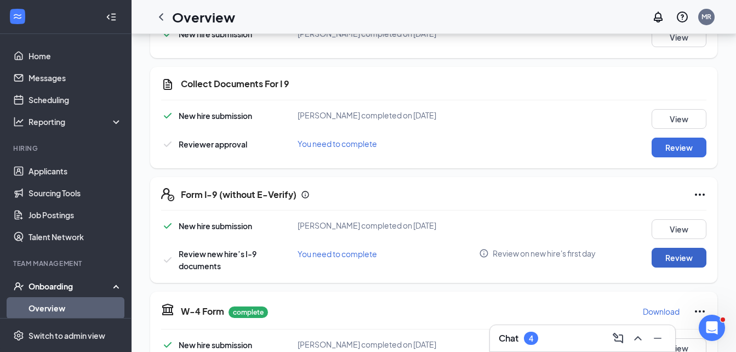
click at [669, 261] on button "Review" at bounding box center [679, 258] width 55 height 20
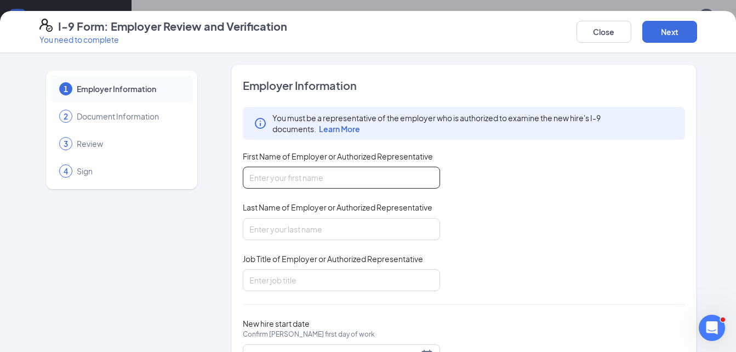
scroll to position [52, 0]
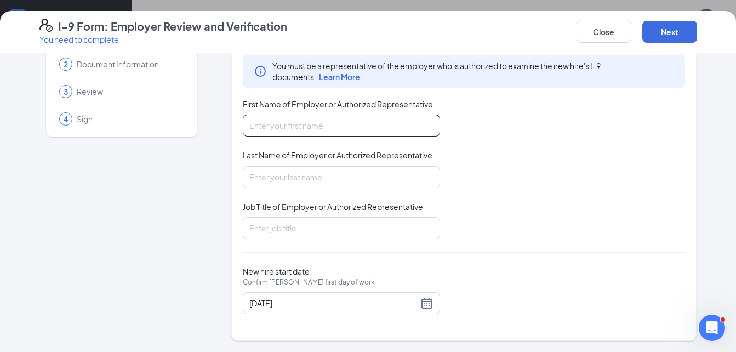
click at [354, 121] on input "First Name of Employer or Authorized Representative" at bounding box center [341, 126] width 197 height 22
type input "Marlene"
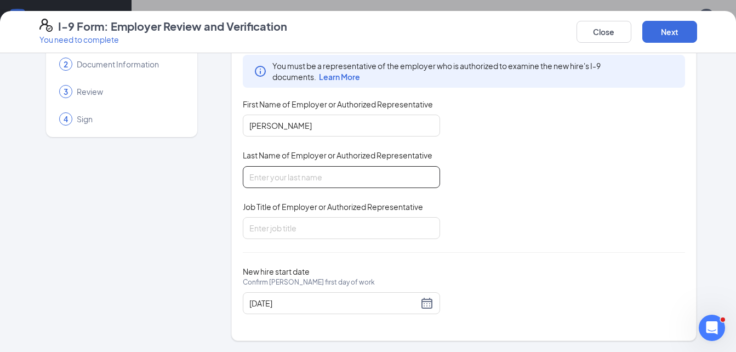
click at [316, 179] on input "Last Name of Employer or Authorized Representative" at bounding box center [341, 177] width 197 height 22
type input "Rivera"
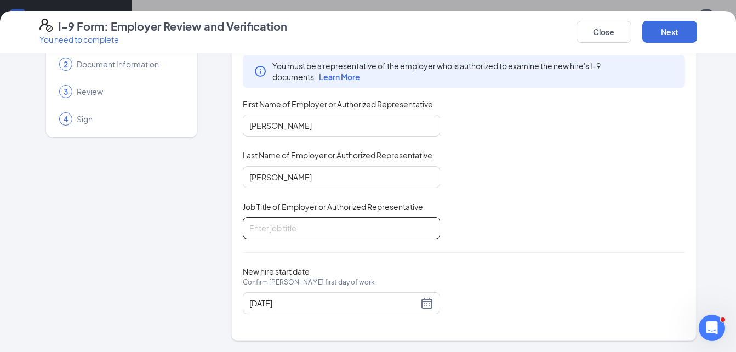
click at [293, 237] on input "Job Title of Employer or Authorized Representative" at bounding box center [341, 228] width 197 height 22
type input "District Manager"
click at [656, 37] on button "Next" at bounding box center [669, 32] width 55 height 22
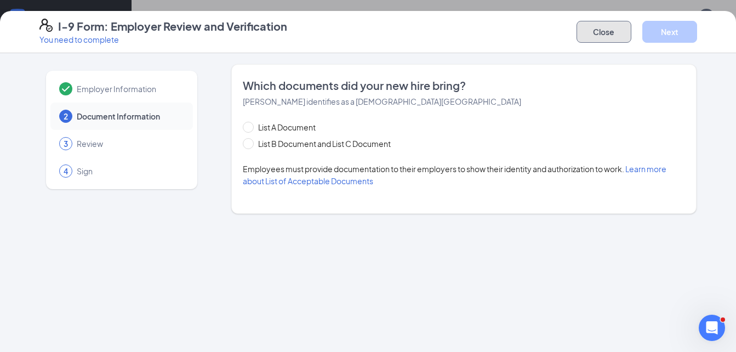
drag, startPoint x: 623, startPoint y: 41, endPoint x: 609, endPoint y: 45, distance: 14.4
click at [620, 42] on button "Close" at bounding box center [604, 32] width 55 height 22
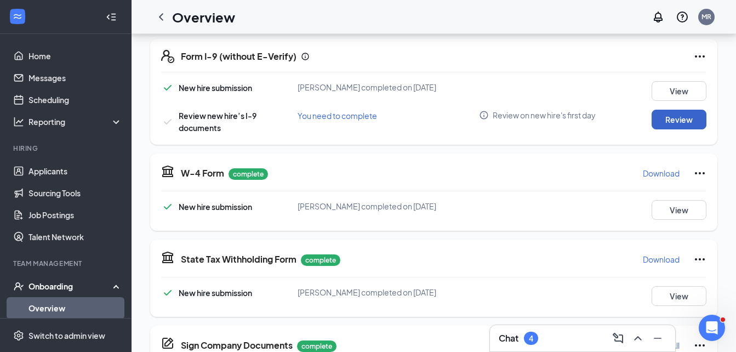
scroll to position [384, 0]
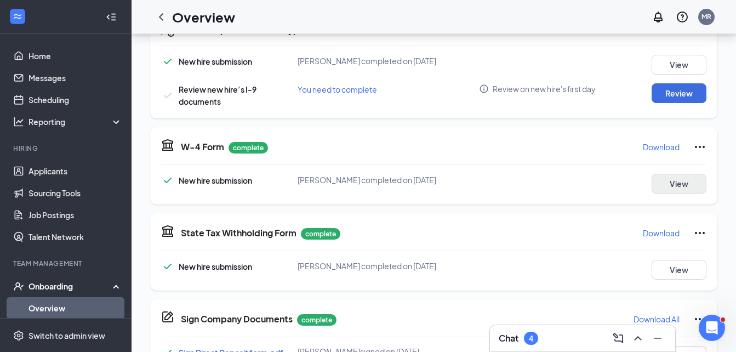
drag, startPoint x: 673, startPoint y: 194, endPoint x: 672, endPoint y: 189, distance: 5.5
click at [672, 189] on div "W-4 Form complete Download New hire submission Carlos A Butt completed on Sep 1…" at bounding box center [433, 165] width 567 height 77
click at [672, 186] on button "View" at bounding box center [679, 184] width 55 height 20
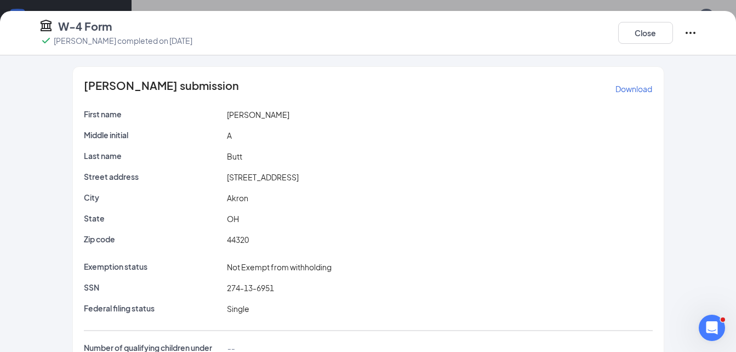
click at [623, 92] on p "Download" at bounding box center [634, 88] width 37 height 11
click at [638, 37] on button "Close" at bounding box center [645, 33] width 55 height 22
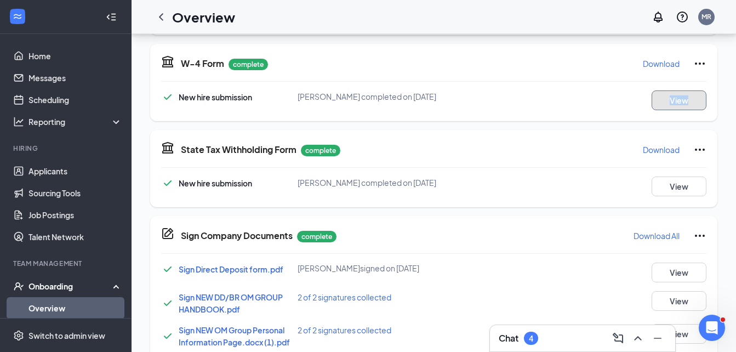
scroll to position [493, 0]
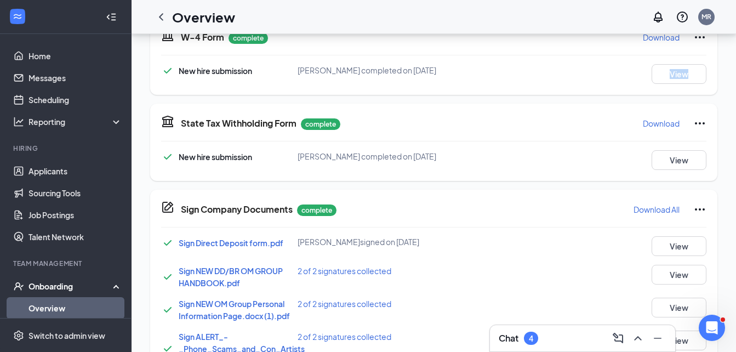
click at [656, 119] on p "Download" at bounding box center [661, 123] width 37 height 11
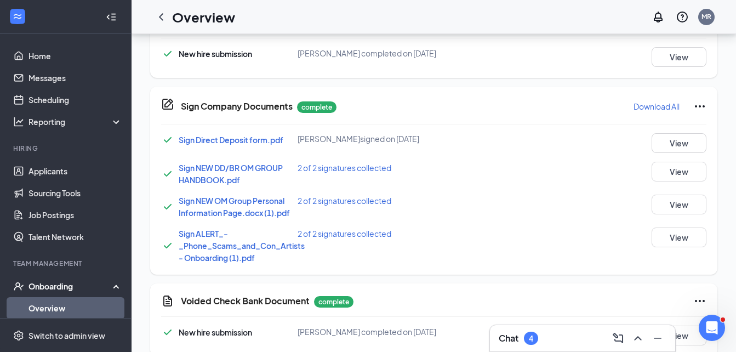
scroll to position [603, 0]
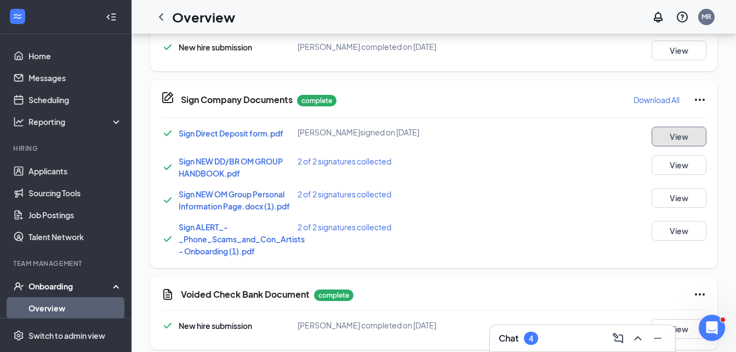
click at [682, 131] on button "View" at bounding box center [679, 137] width 55 height 20
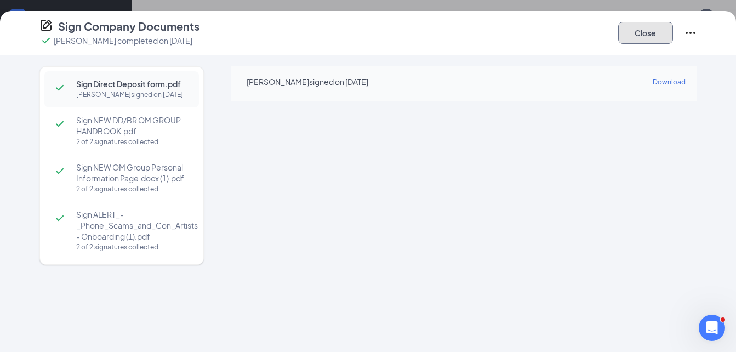
click at [667, 33] on button "Close" at bounding box center [645, 33] width 55 height 22
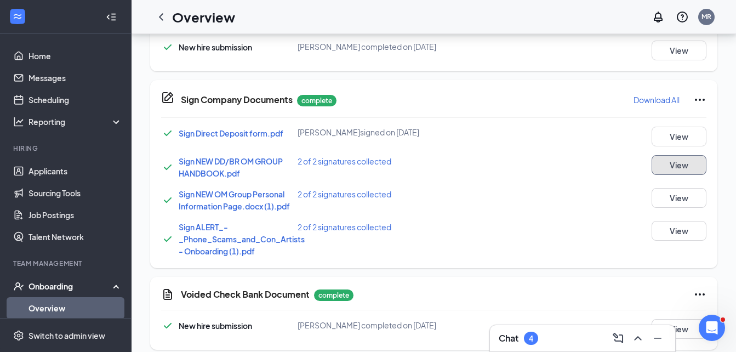
click at [685, 160] on button "View" at bounding box center [679, 165] width 55 height 20
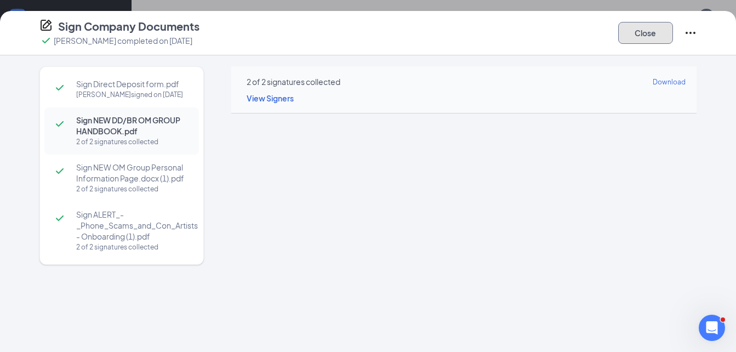
click at [664, 29] on button "Close" at bounding box center [645, 33] width 55 height 22
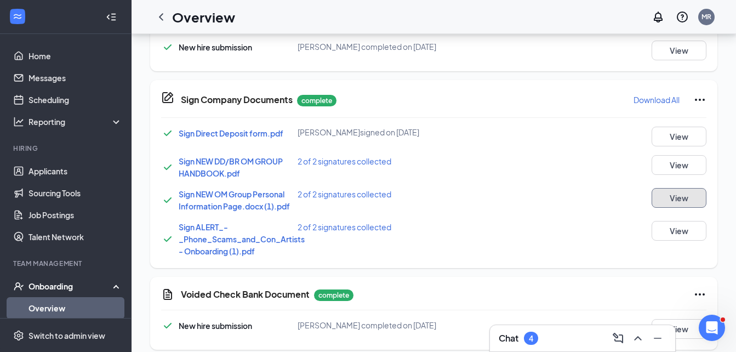
click at [683, 199] on button "View" at bounding box center [679, 198] width 55 height 20
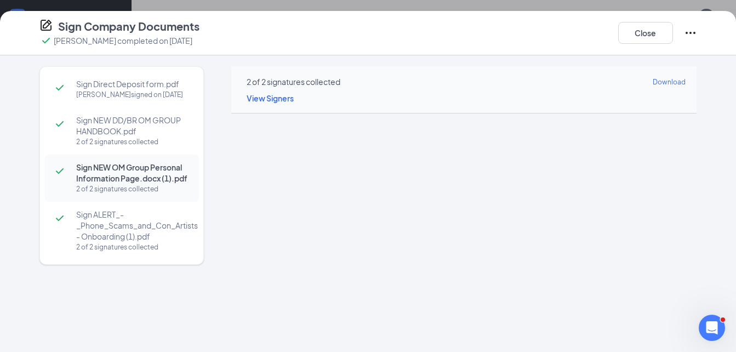
click at [664, 79] on span "Download" at bounding box center [669, 82] width 33 height 8
click at [712, 72] on div "Sign Direct Deposit form.pdf Carlos A Butt signed on Sep 14 Sign NEW DD/BR OM G…" at bounding box center [369, 183] width 702 height 234
click at [657, 35] on button "Close" at bounding box center [645, 33] width 55 height 22
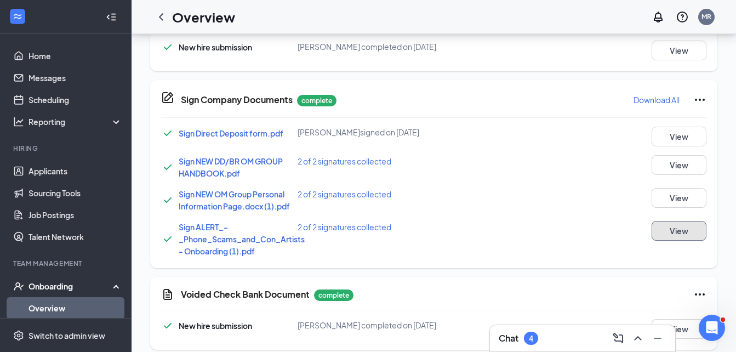
click at [703, 226] on button "View" at bounding box center [679, 231] width 55 height 20
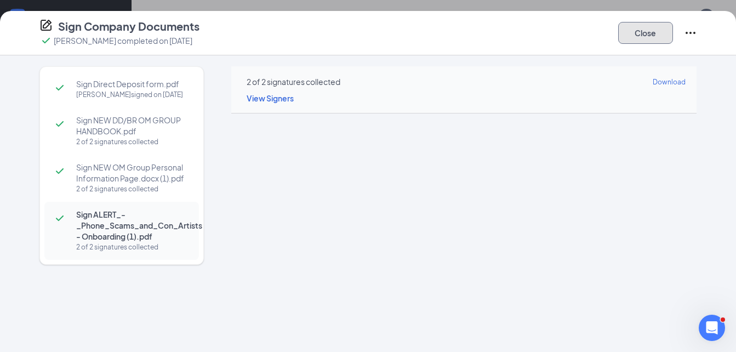
click at [670, 31] on button "Close" at bounding box center [645, 33] width 55 height 22
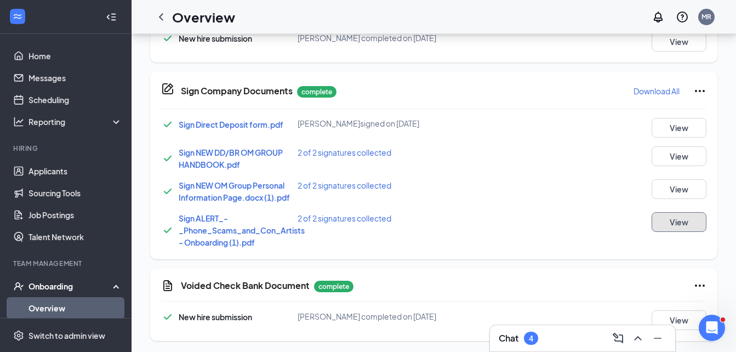
scroll to position [614, 0]
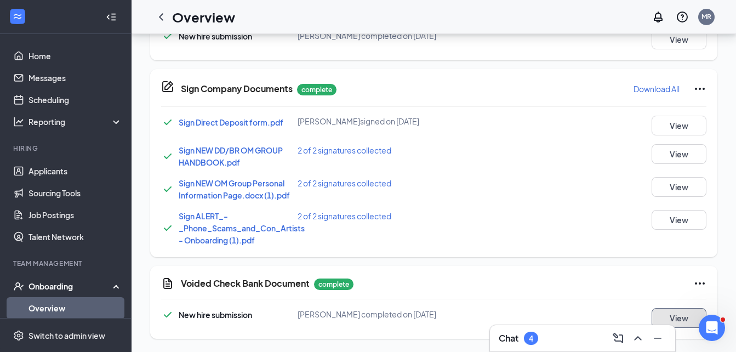
click at [677, 321] on button "View" at bounding box center [679, 318] width 55 height 20
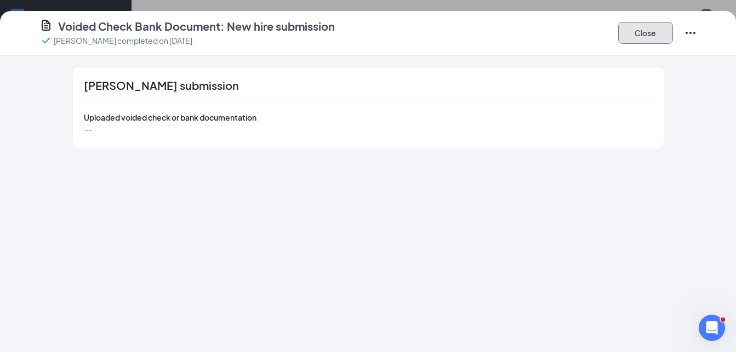
drag, startPoint x: 636, startPoint y: 36, endPoint x: 627, endPoint y: 56, distance: 22.6
click at [636, 36] on button "Close" at bounding box center [645, 33] width 55 height 22
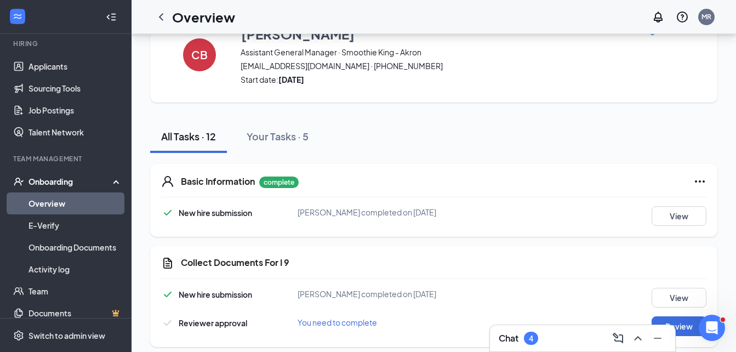
scroll to position [110, 0]
